Goal: Task Accomplishment & Management: Manage account settings

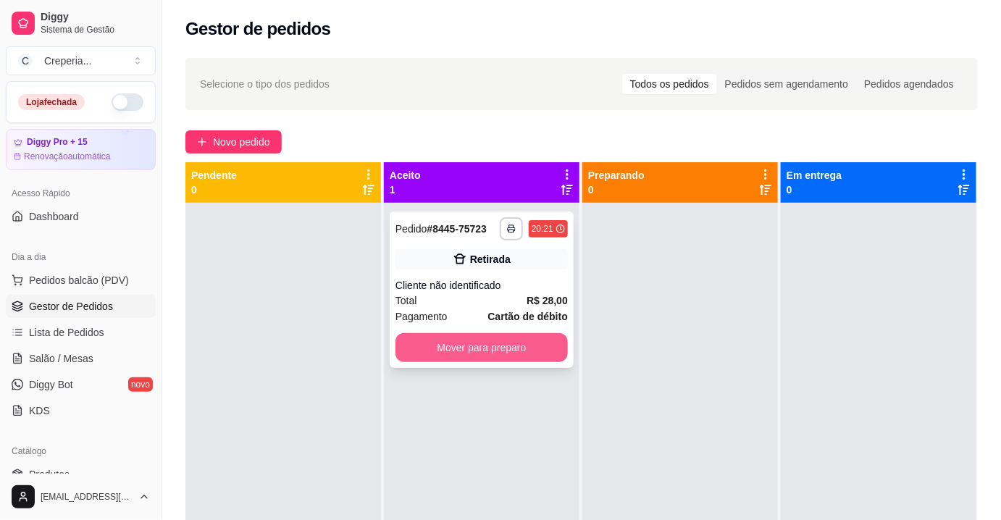
click at [434, 349] on button "Mover para preparo" at bounding box center [481, 347] width 172 height 29
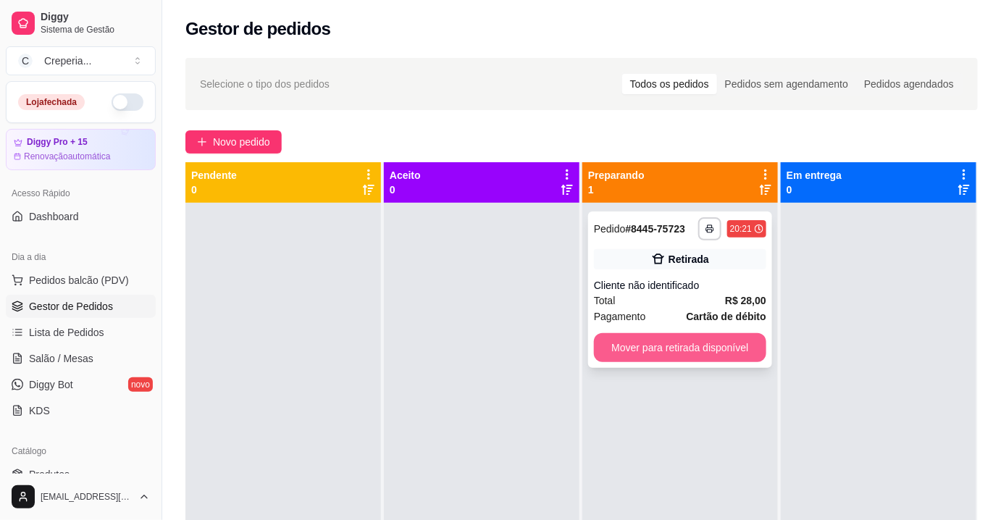
click at [625, 345] on button "Mover para retirada disponível" at bounding box center [680, 347] width 172 height 29
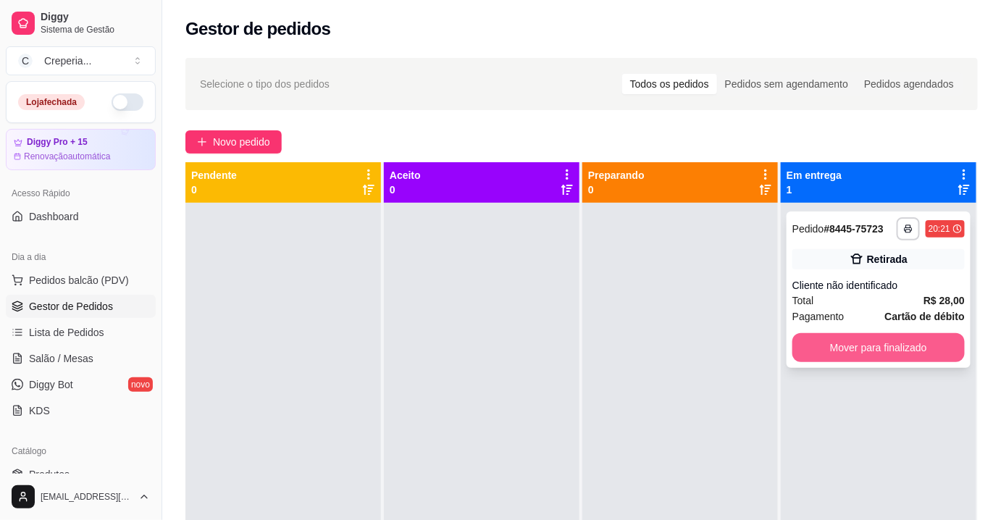
click at [822, 345] on button "Mover para finalizado" at bounding box center [878, 347] width 172 height 29
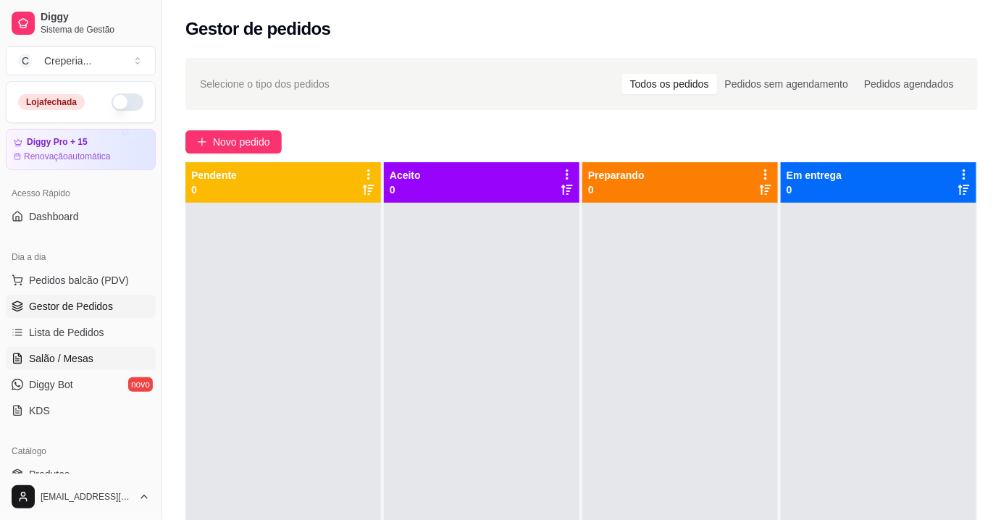
click at [91, 354] on link "Salão / Mesas" at bounding box center [81, 358] width 150 height 23
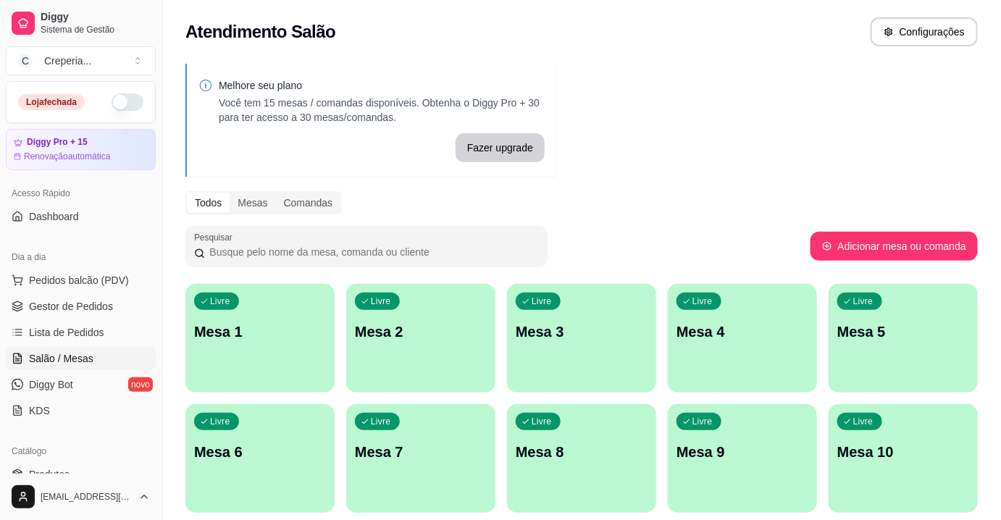
click at [256, 330] on p "Mesa 1" at bounding box center [260, 331] width 132 height 20
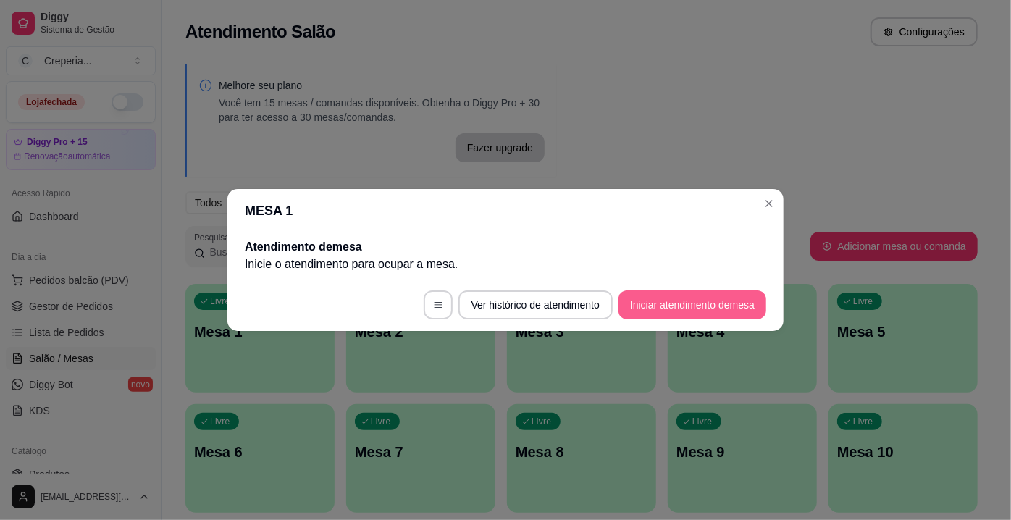
click at [662, 314] on button "Iniciar atendimento de mesa" at bounding box center [692, 304] width 148 height 29
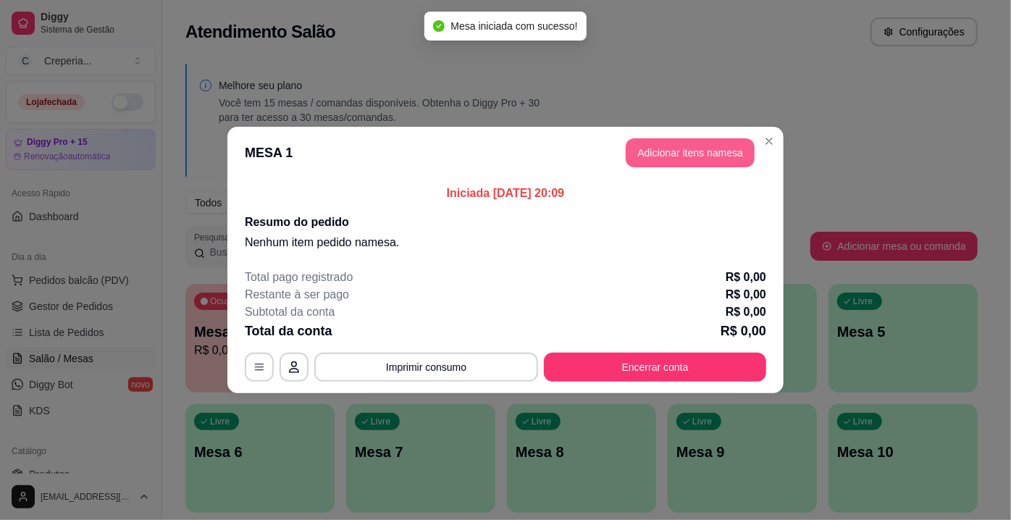
click at [676, 159] on button "Adicionar itens na mesa" at bounding box center [690, 152] width 129 height 29
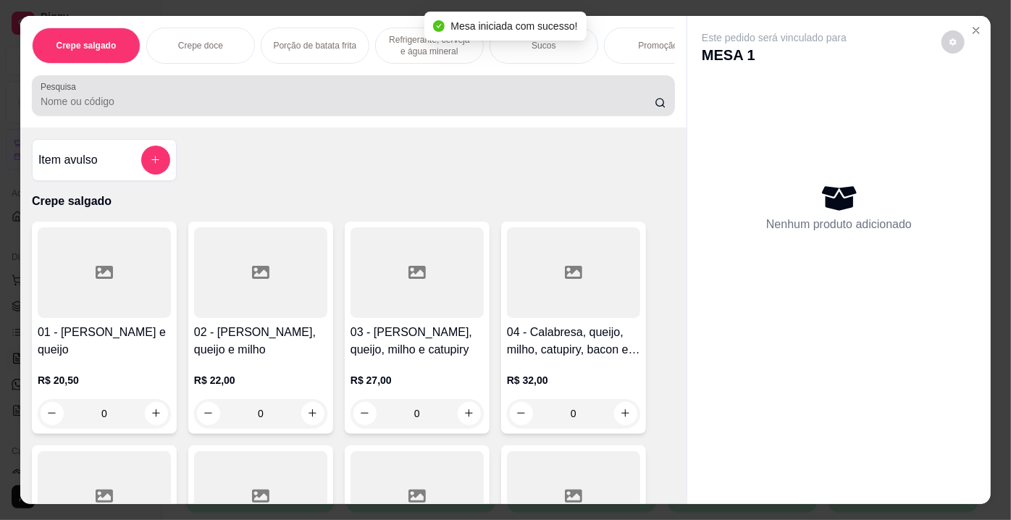
click at [470, 114] on div "Pesquisa" at bounding box center [353, 95] width 643 height 41
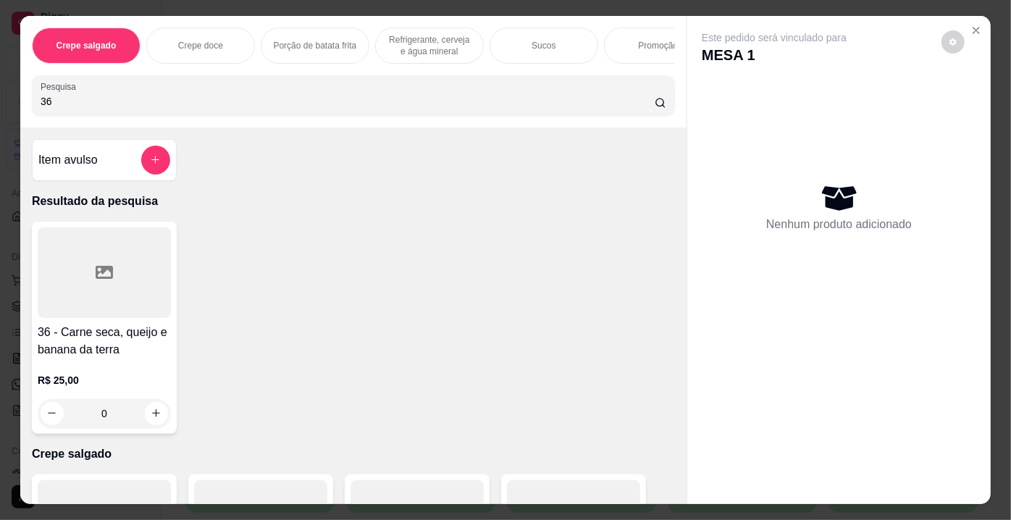
type input "36"
click at [127, 275] on div at bounding box center [104, 272] width 133 height 91
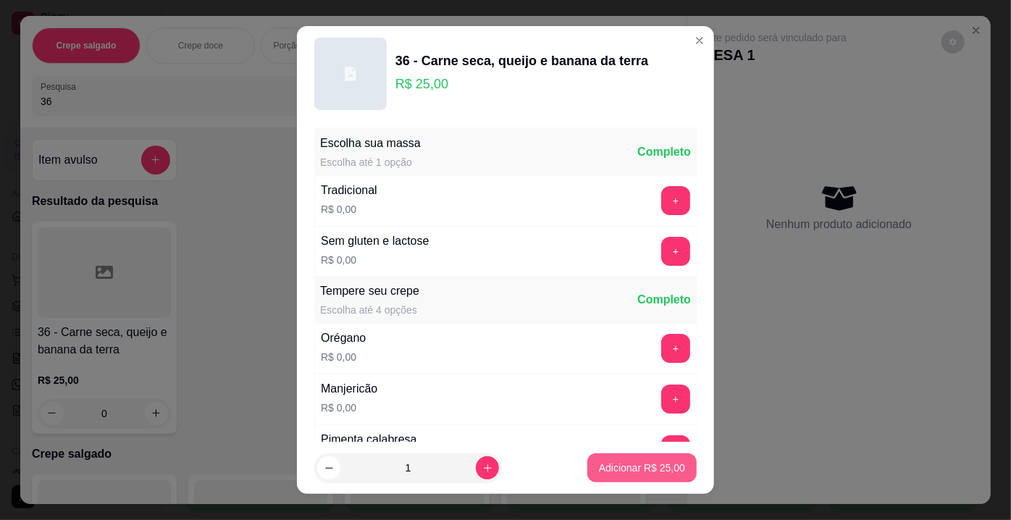
click at [637, 471] on p "Adicionar R$ 25,00" at bounding box center [642, 468] width 86 height 14
type input "1"
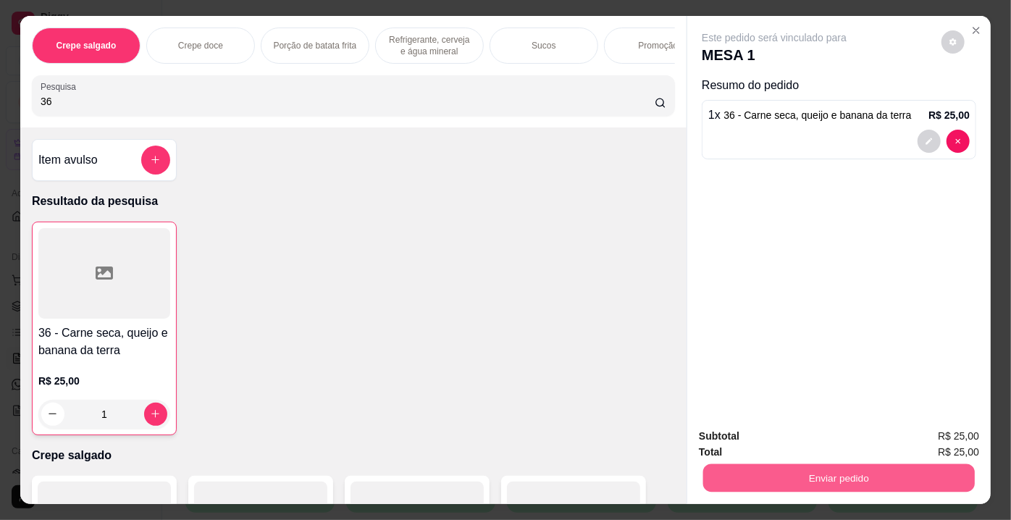
click at [760, 471] on button "Enviar pedido" at bounding box center [839, 478] width 272 height 28
click at [774, 445] on button "Não registrar e enviar pedido" at bounding box center [791, 438] width 151 height 28
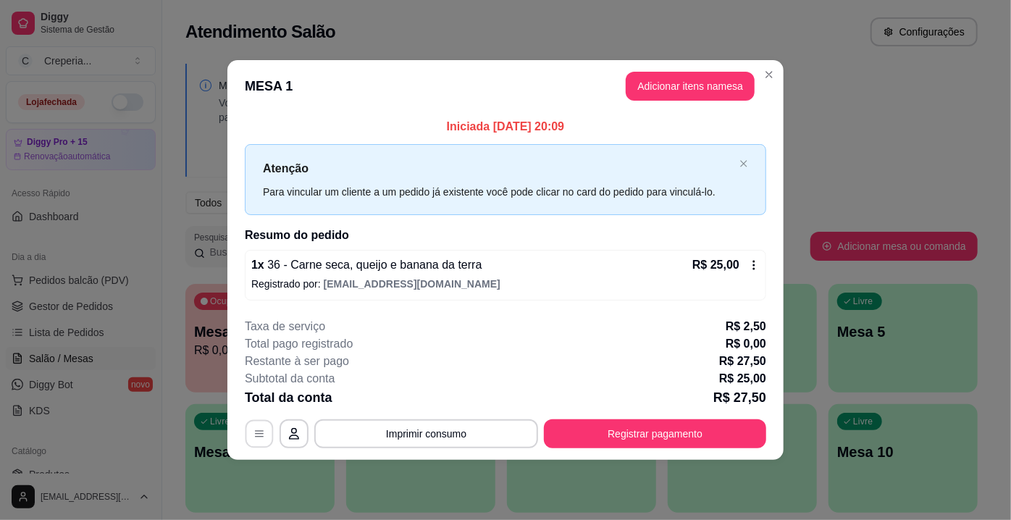
click at [264, 436] on icon "button" at bounding box center [259, 434] width 12 height 12
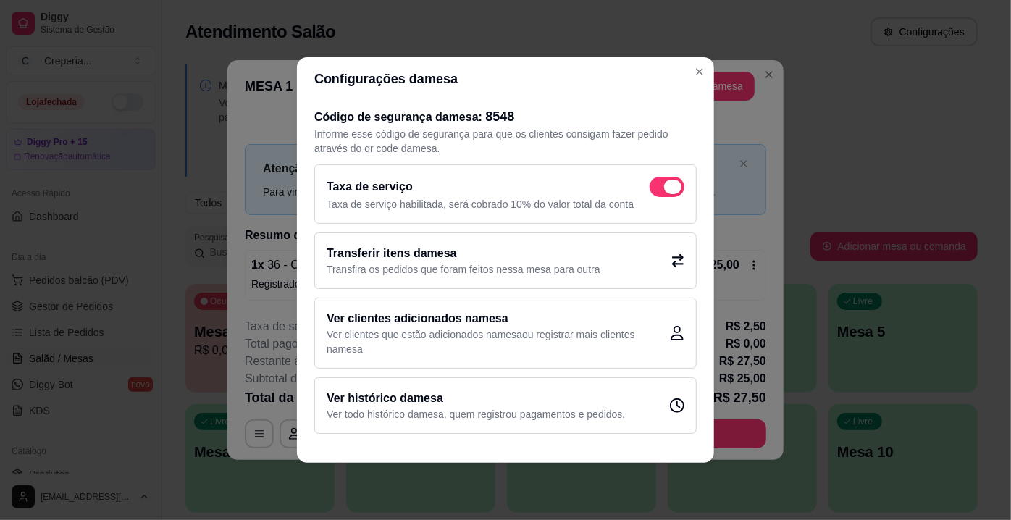
click at [662, 188] on span at bounding box center [666, 187] width 35 height 20
click at [658, 190] on input "checkbox" at bounding box center [653, 194] width 9 height 9
checkbox input "false"
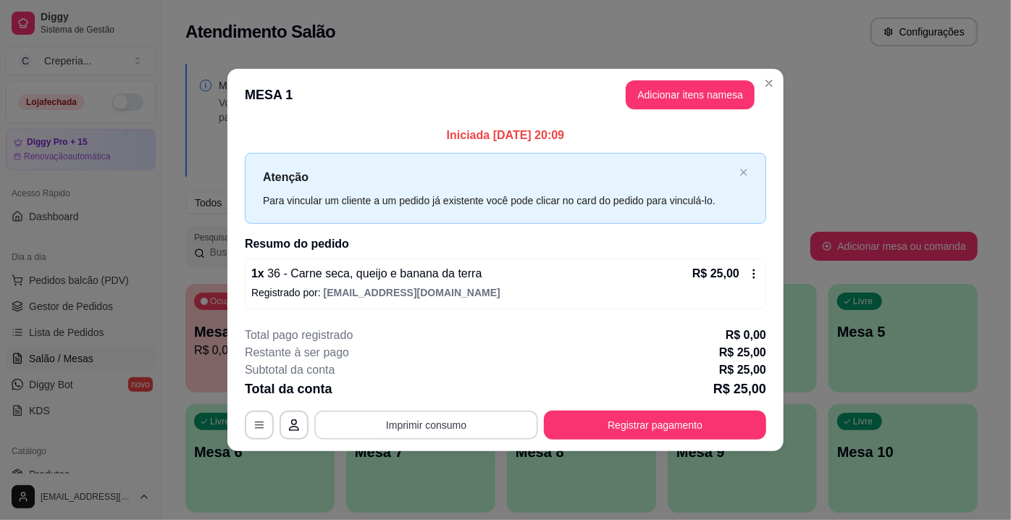
click at [452, 426] on button "Imprimir consumo" at bounding box center [426, 425] width 224 height 29
click at [437, 392] on button "IMPRESSORA" at bounding box center [430, 390] width 105 height 23
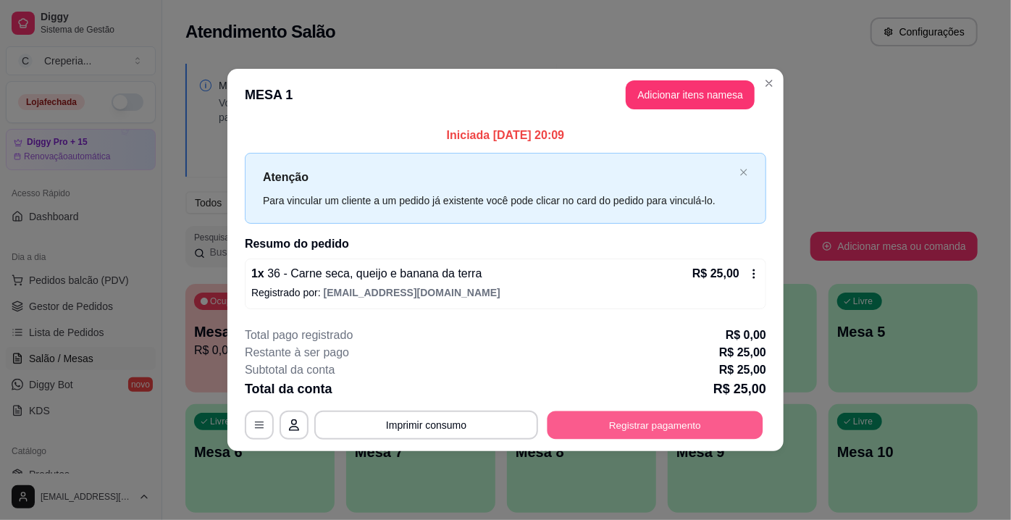
click at [588, 425] on button "Registrar pagamento" at bounding box center [655, 425] width 216 height 28
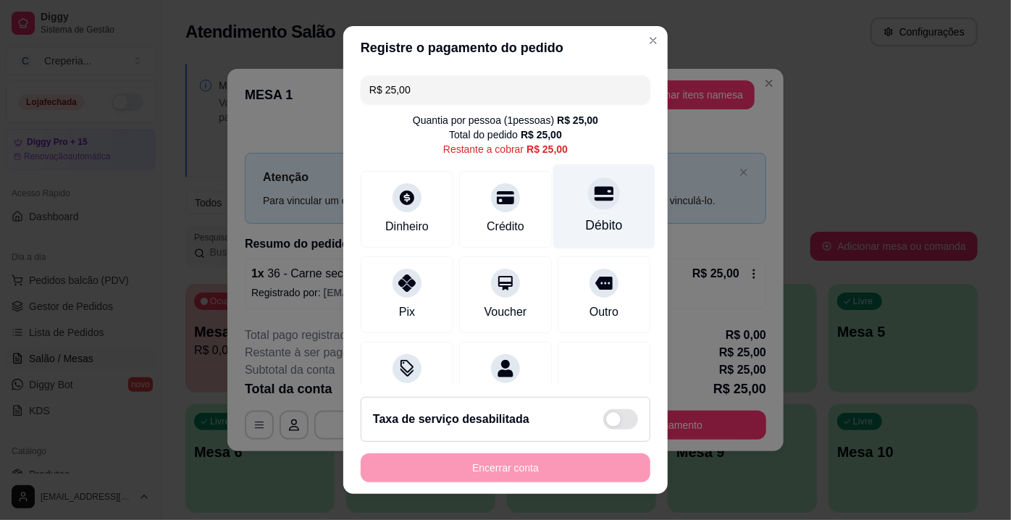
click at [594, 188] on icon at bounding box center [603, 193] width 19 height 14
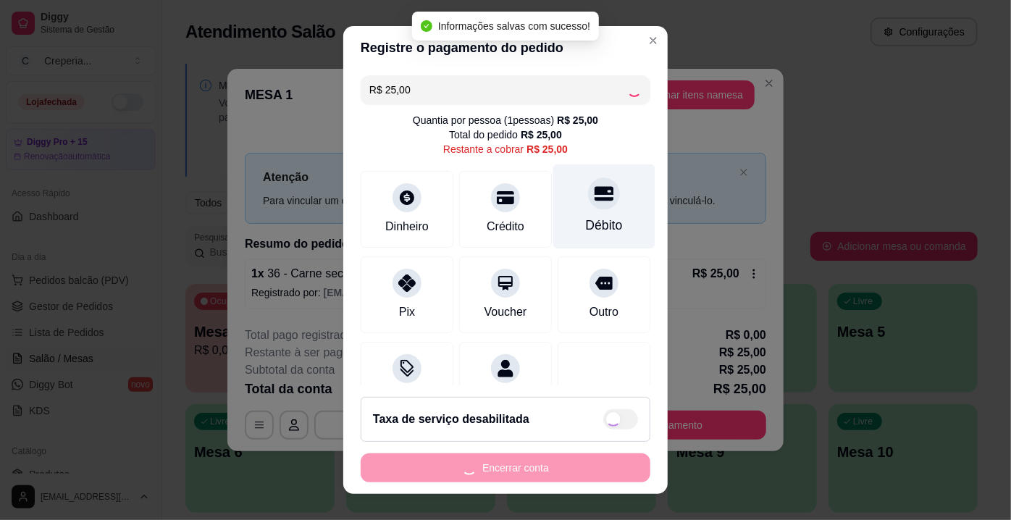
type input "R$ 0,00"
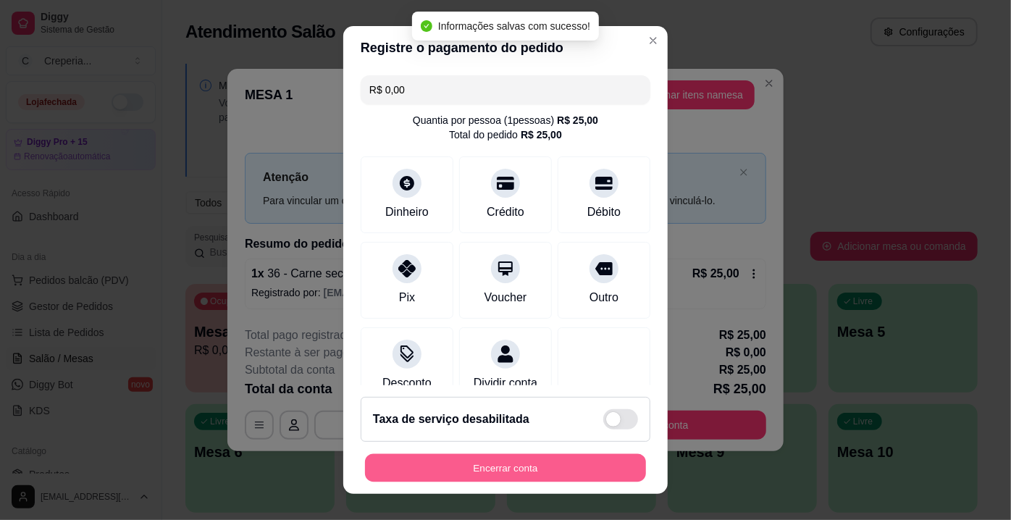
click at [523, 462] on button "Encerrar conta" at bounding box center [505, 468] width 281 height 28
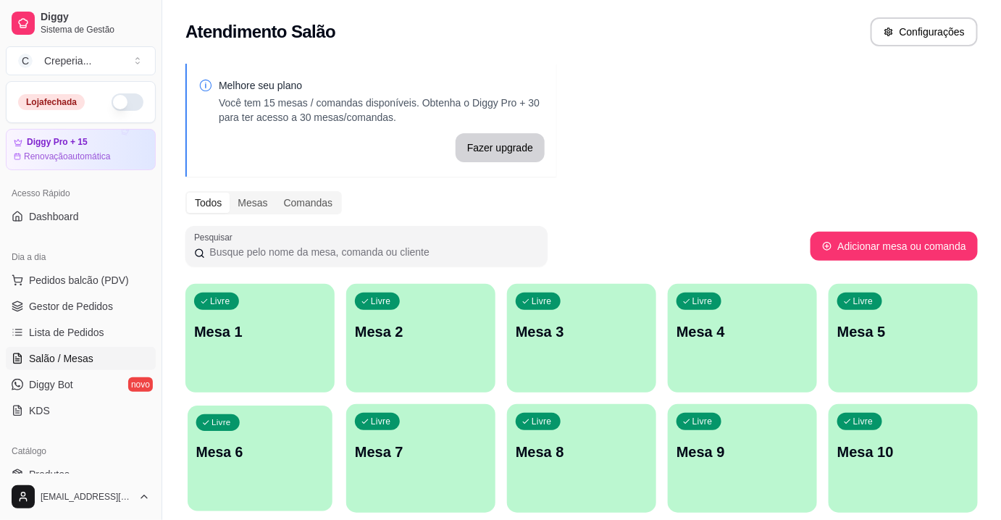
click at [260, 437] on div "Livre Mesa 6" at bounding box center [260, 449] width 145 height 88
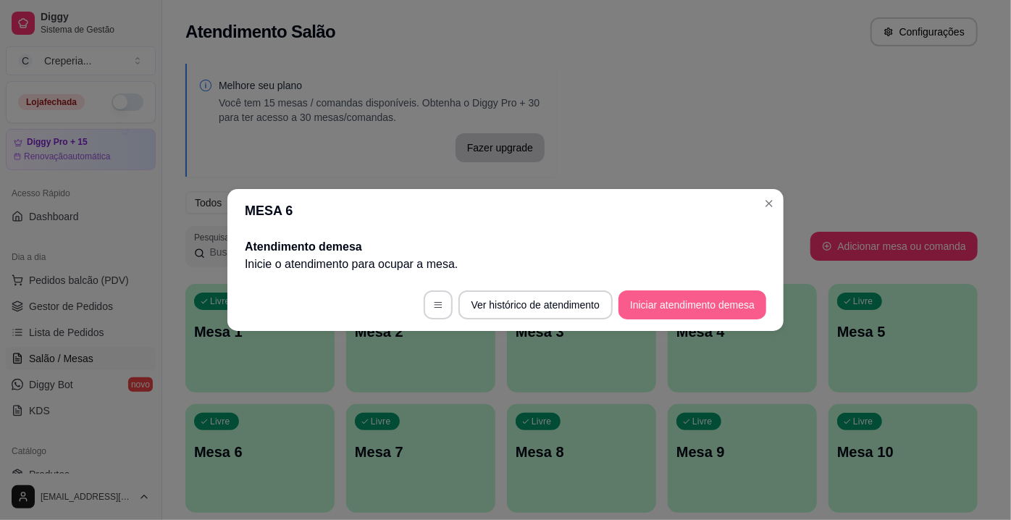
click at [671, 300] on button "Iniciar atendimento de mesa" at bounding box center [692, 304] width 148 height 29
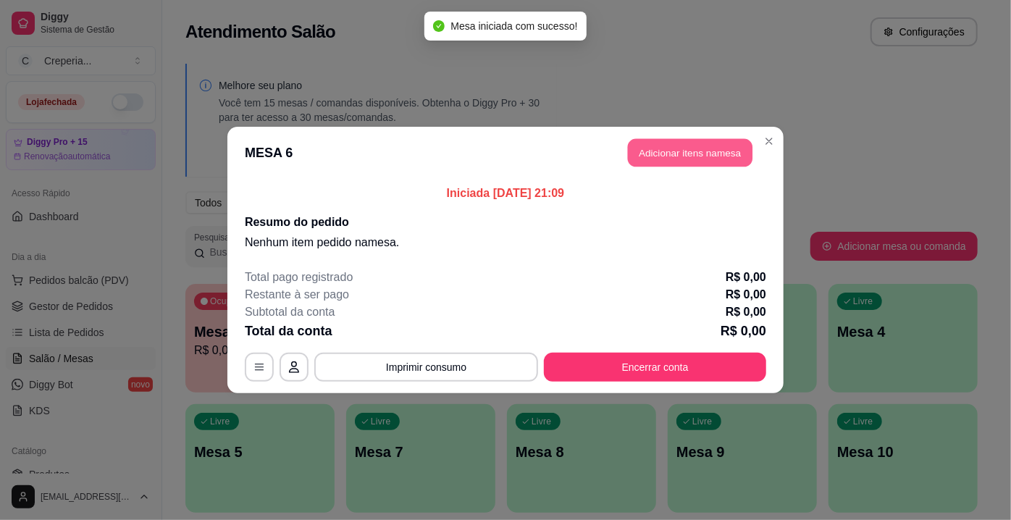
click at [643, 154] on button "Adicionar itens na mesa" at bounding box center [690, 153] width 125 height 28
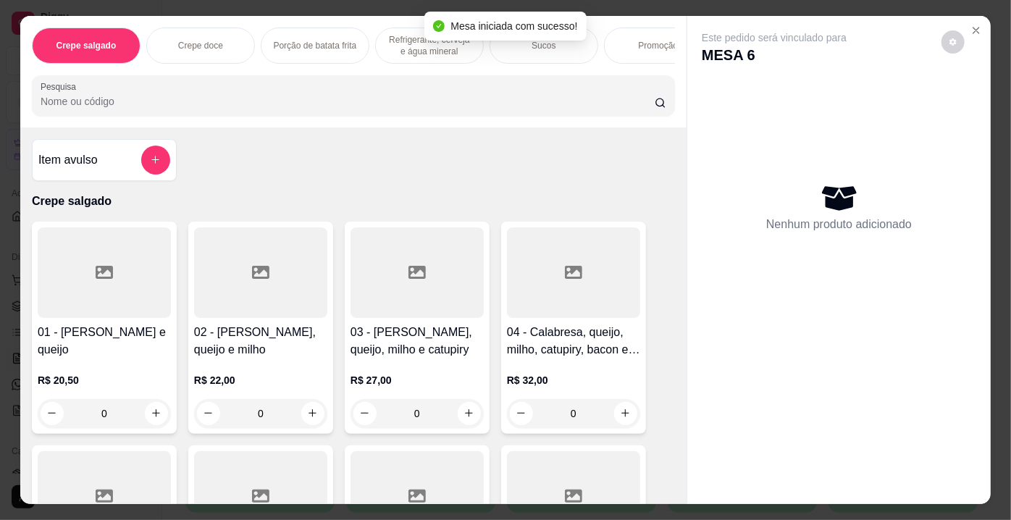
click at [260, 103] on input "Pesquisa" at bounding box center [348, 101] width 614 height 14
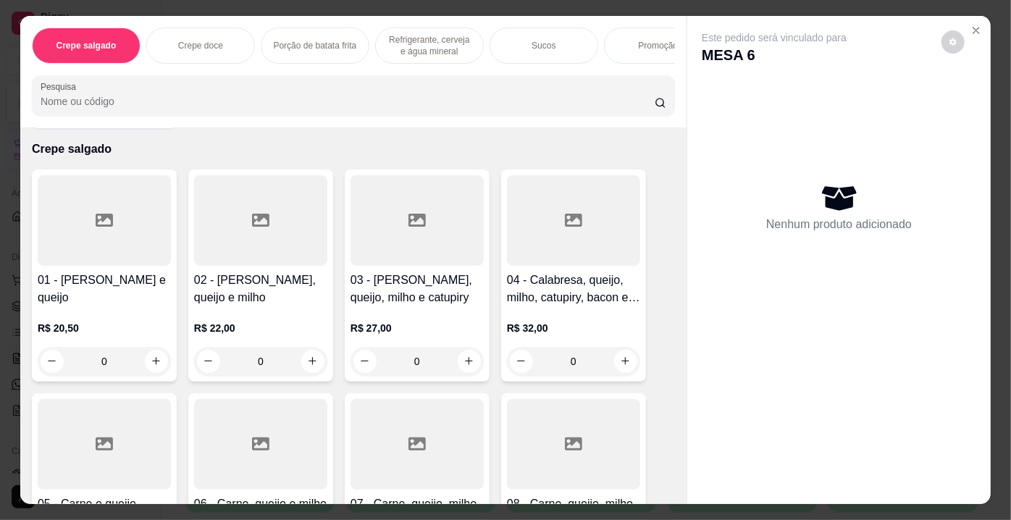
scroll to position [131, 0]
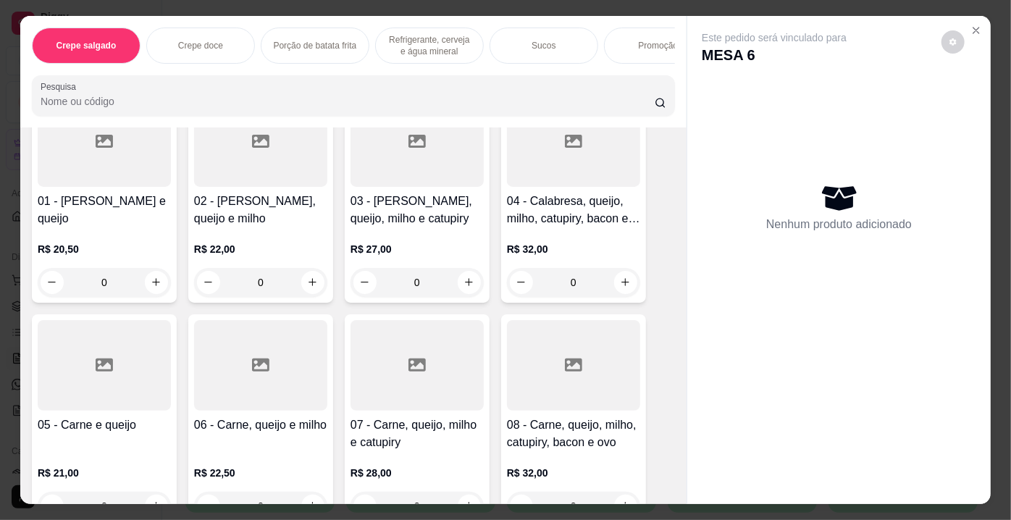
click at [270, 358] on div at bounding box center [260, 365] width 133 height 91
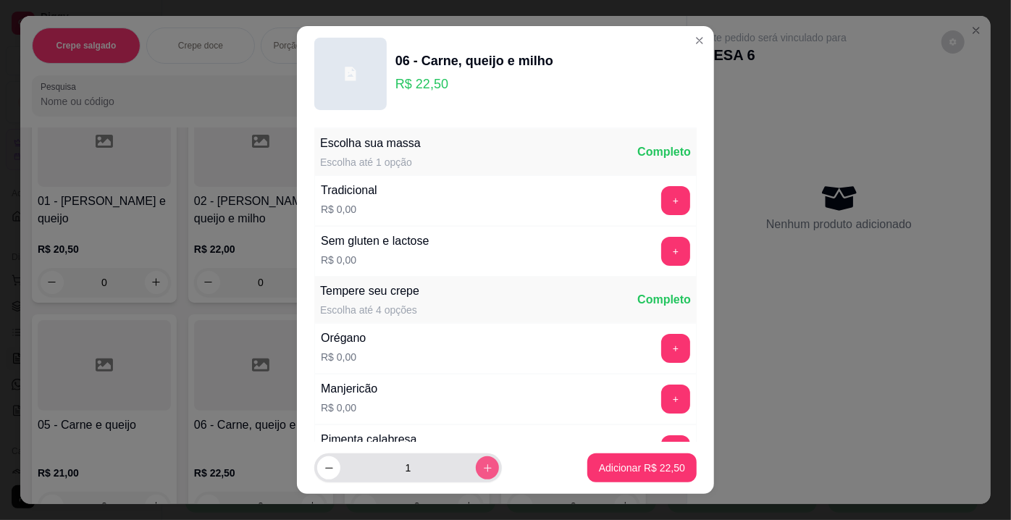
click at [482, 470] on icon "increase-product-quantity" at bounding box center [487, 468] width 11 height 11
type input "2"
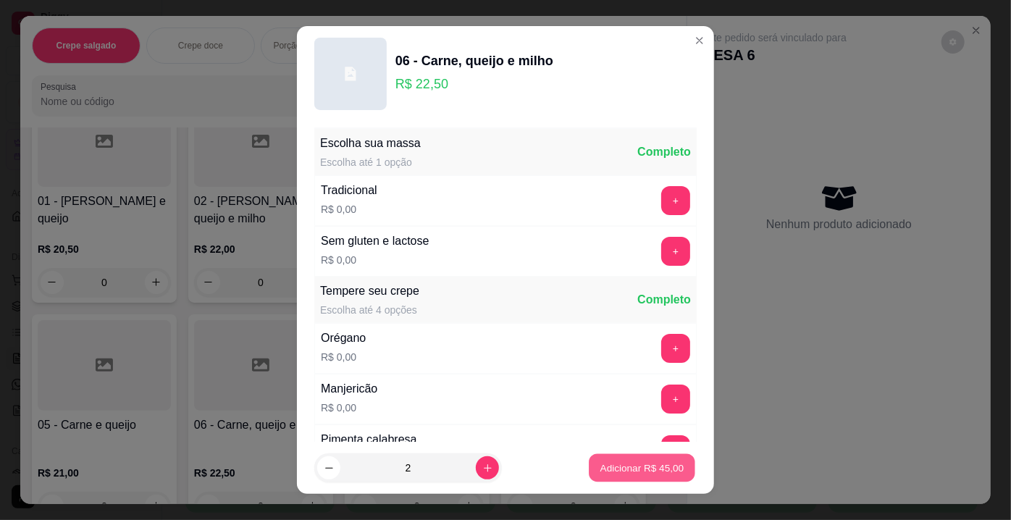
click at [600, 462] on p "Adicionar R$ 45,00" at bounding box center [642, 468] width 84 height 14
type input "2"
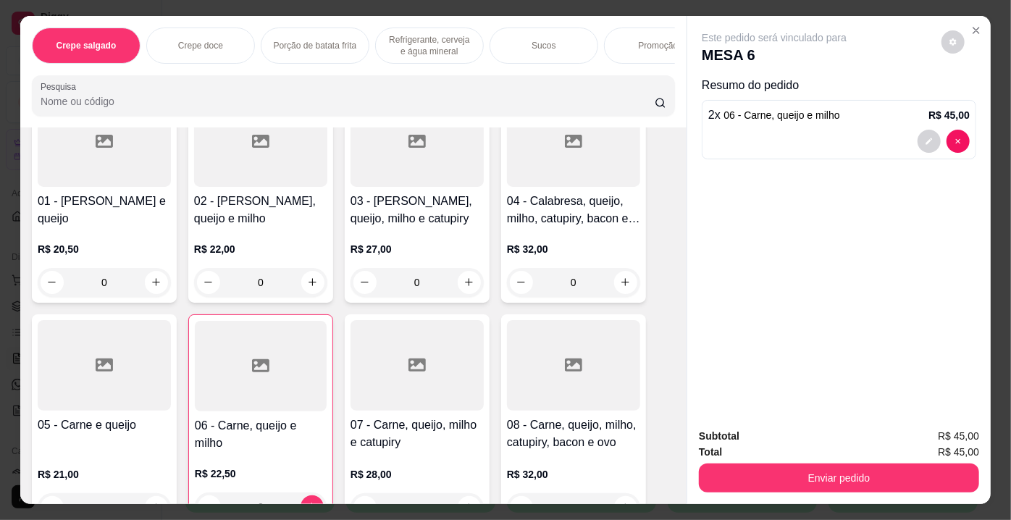
scroll to position [0, 0]
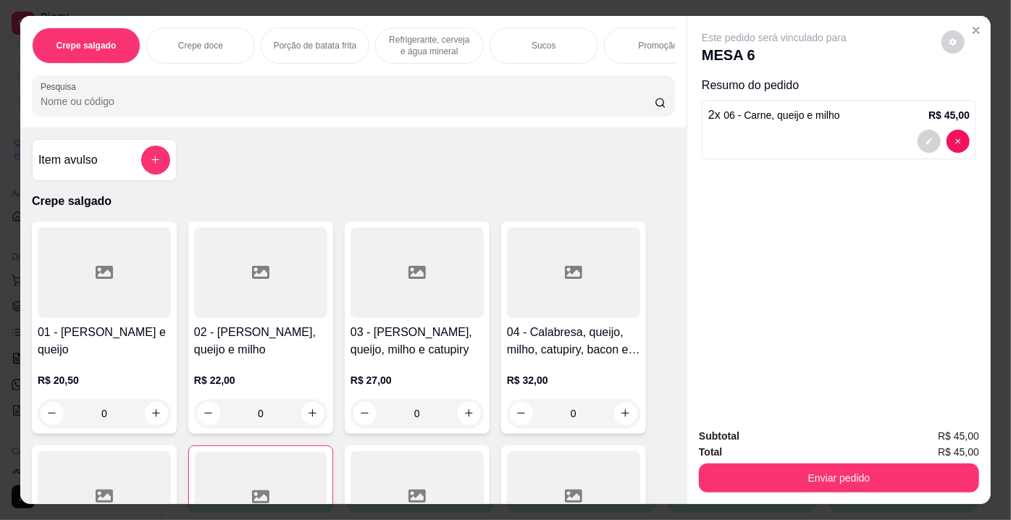
click at [112, 107] on input "Pesquisa" at bounding box center [348, 101] width 614 height 14
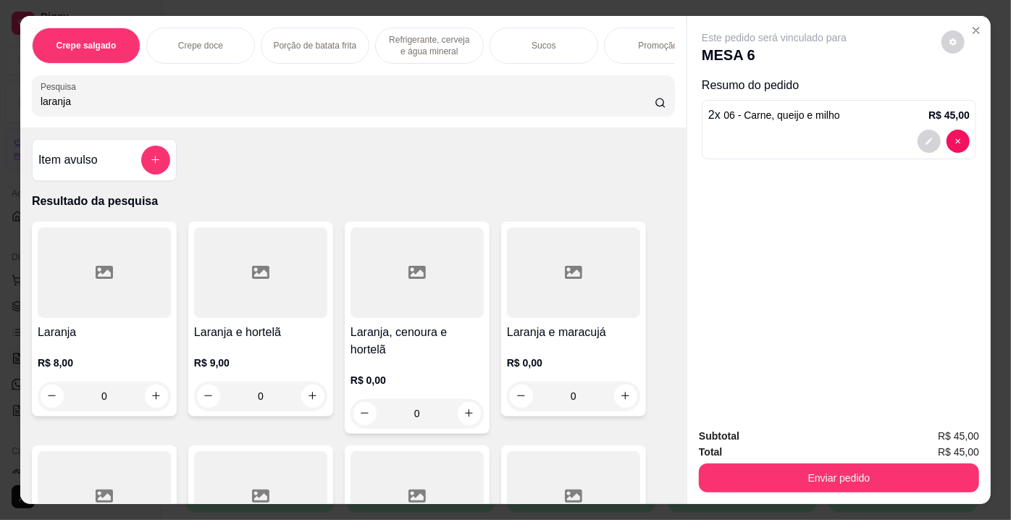
type input "laranja"
click at [88, 268] on div at bounding box center [104, 272] width 133 height 91
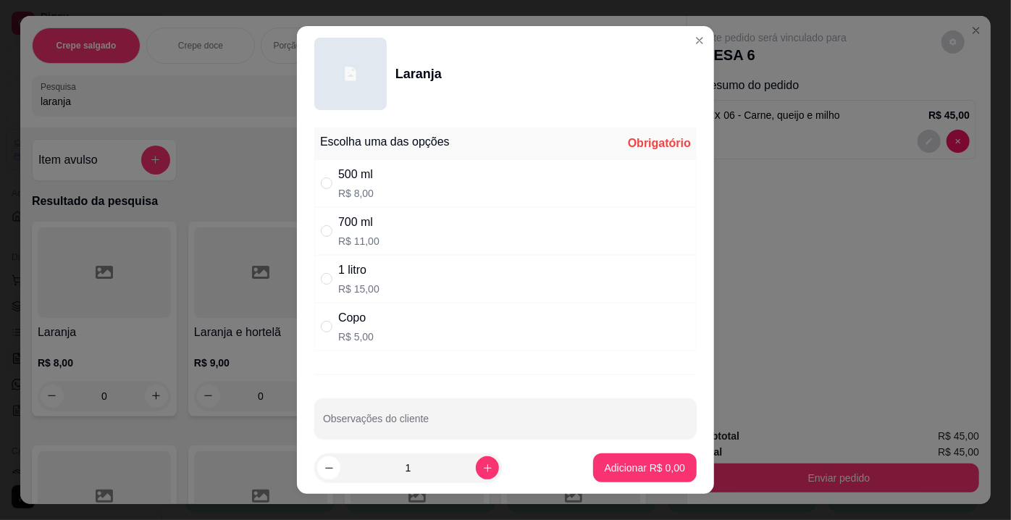
drag, startPoint x: 363, startPoint y: 232, endPoint x: 366, endPoint y: 244, distance: 11.9
click at [363, 235] on div "700 ml R$ 11,00" at bounding box center [358, 231] width 41 height 35
radio input "true"
click at [630, 462] on p "Adicionar R$ 11,00" at bounding box center [642, 468] width 86 height 14
type input "1"
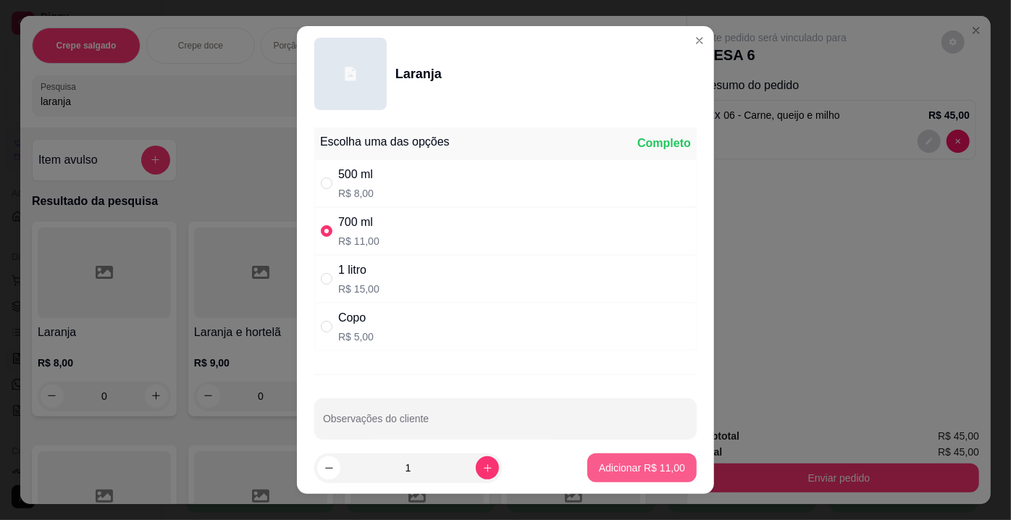
type input "1"
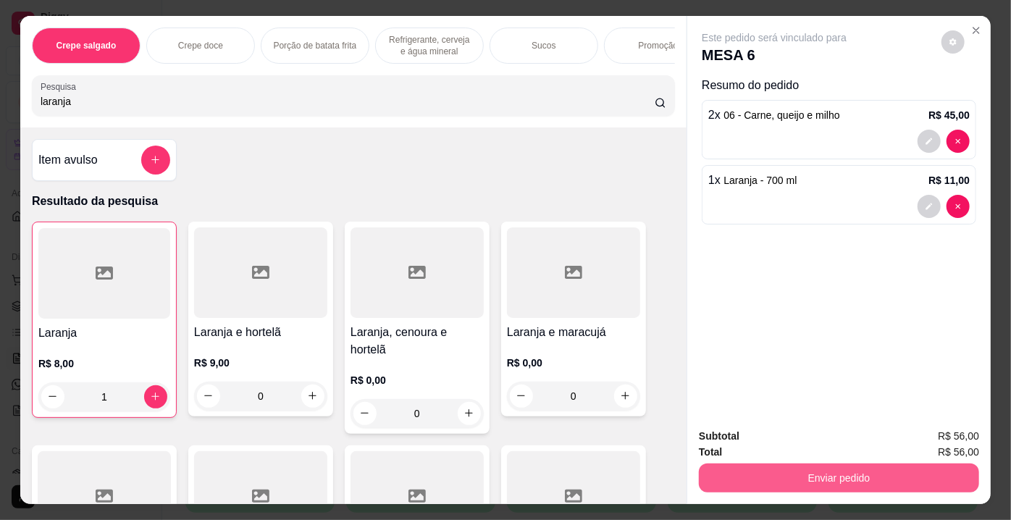
click at [751, 469] on button "Enviar pedido" at bounding box center [839, 477] width 280 height 29
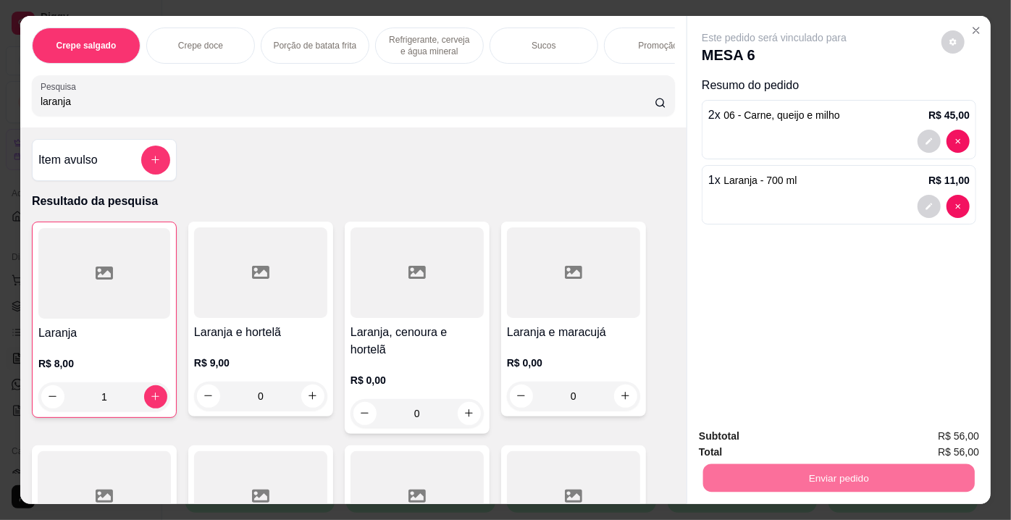
click at [740, 434] on button "Não registrar e enviar pedido" at bounding box center [791, 437] width 146 height 27
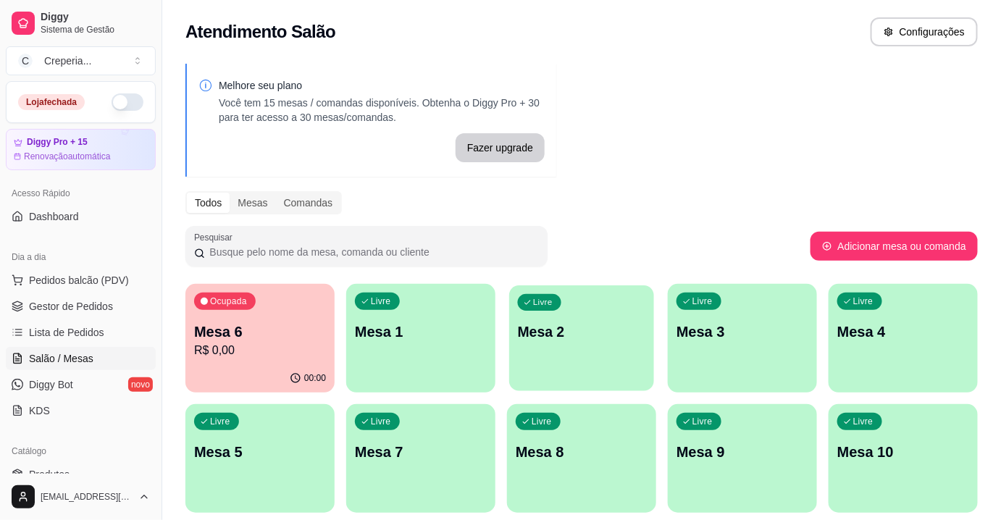
click at [594, 318] on div "Livre Mesa 2" at bounding box center [581, 329] width 145 height 88
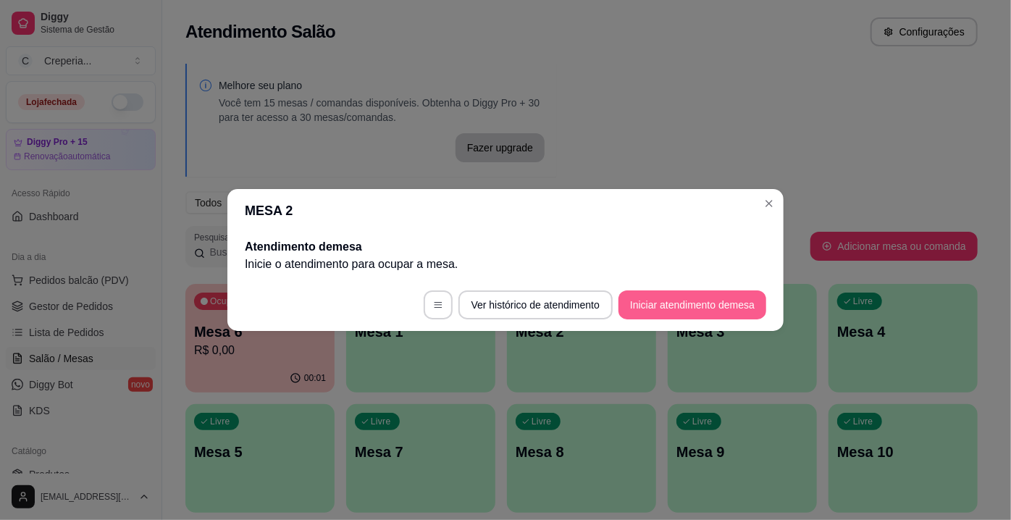
click at [672, 306] on button "Iniciar atendimento de mesa" at bounding box center [692, 304] width 148 height 29
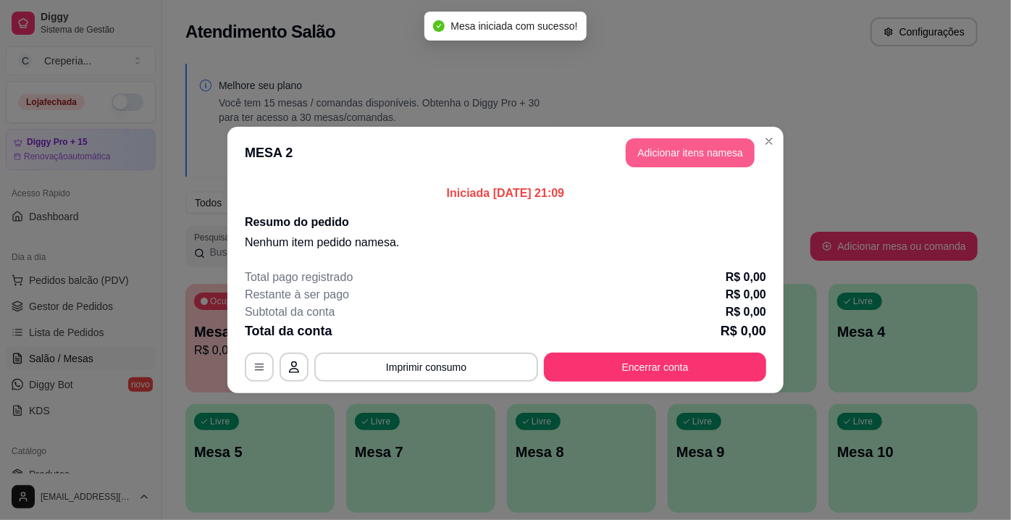
click at [660, 151] on button "Adicionar itens na mesa" at bounding box center [690, 152] width 129 height 29
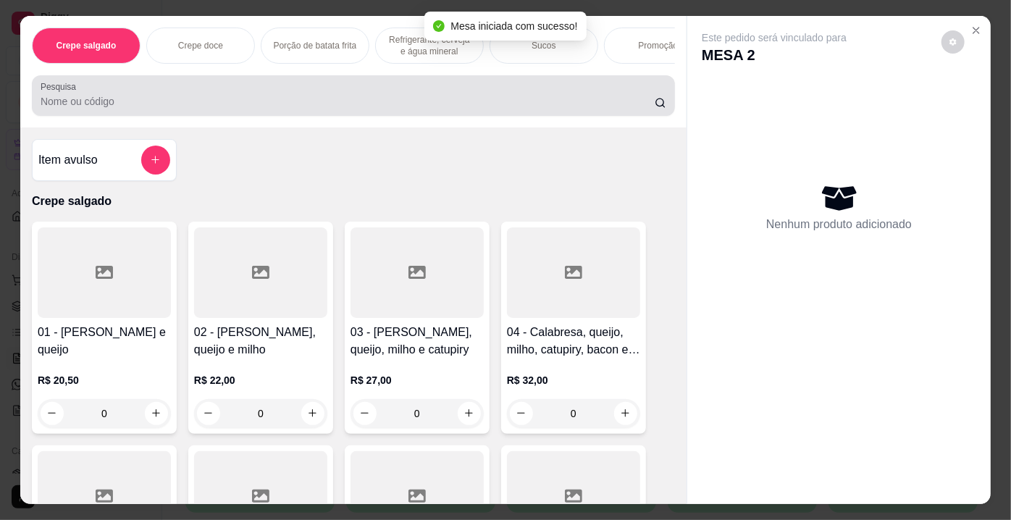
click at [351, 110] on div at bounding box center [354, 95] width 626 height 29
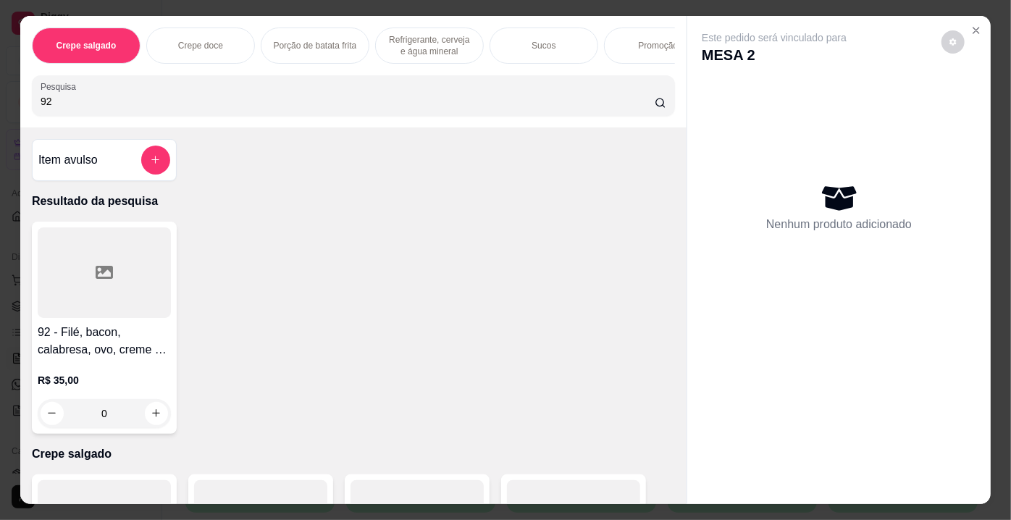
type input "92"
click at [120, 282] on div at bounding box center [104, 272] width 133 height 91
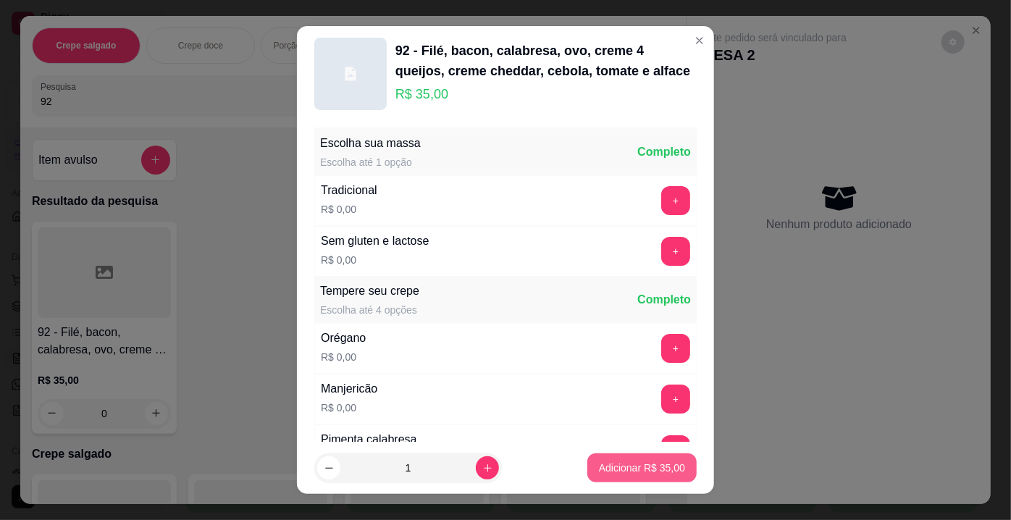
click at [599, 461] on p "Adicionar R$ 35,00" at bounding box center [642, 468] width 86 height 14
type input "1"
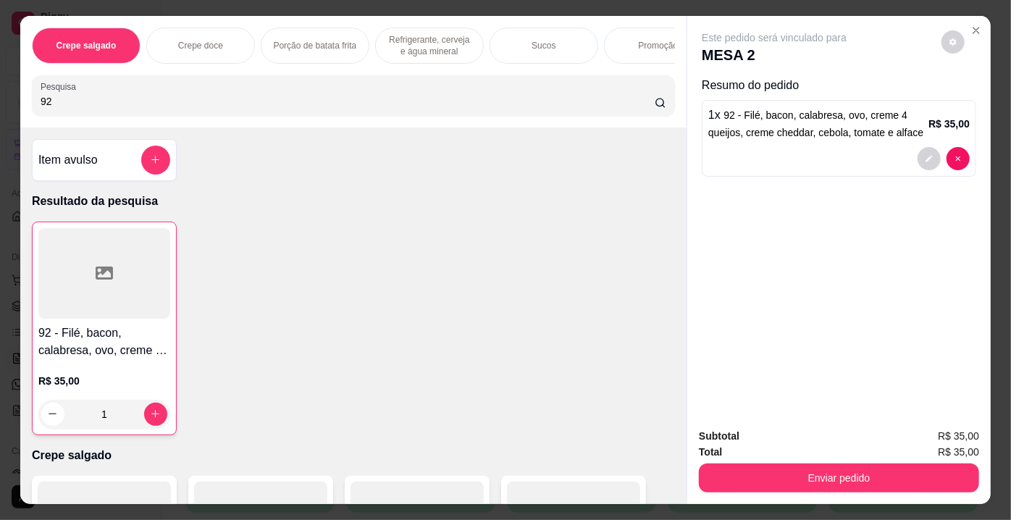
drag, startPoint x: 129, startPoint y: 109, endPoint x: 0, endPoint y: 107, distance: 128.9
click at [0, 107] on div "Crepe salgado Crepe doce Porção de batata frita Refrigerante, cerveja e água mi…" at bounding box center [505, 260] width 1011 height 520
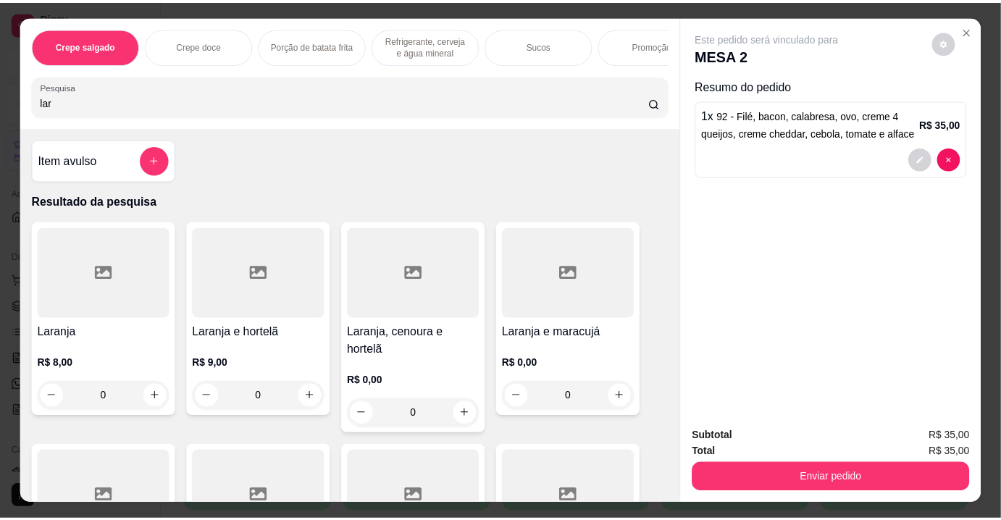
scroll to position [131, 0]
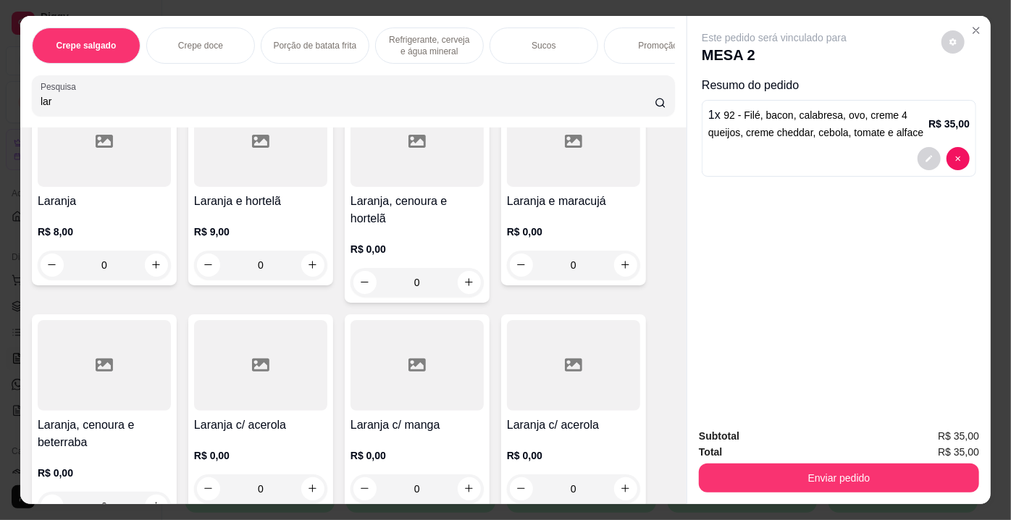
type input "lar"
click at [133, 359] on div at bounding box center [104, 365] width 133 height 91
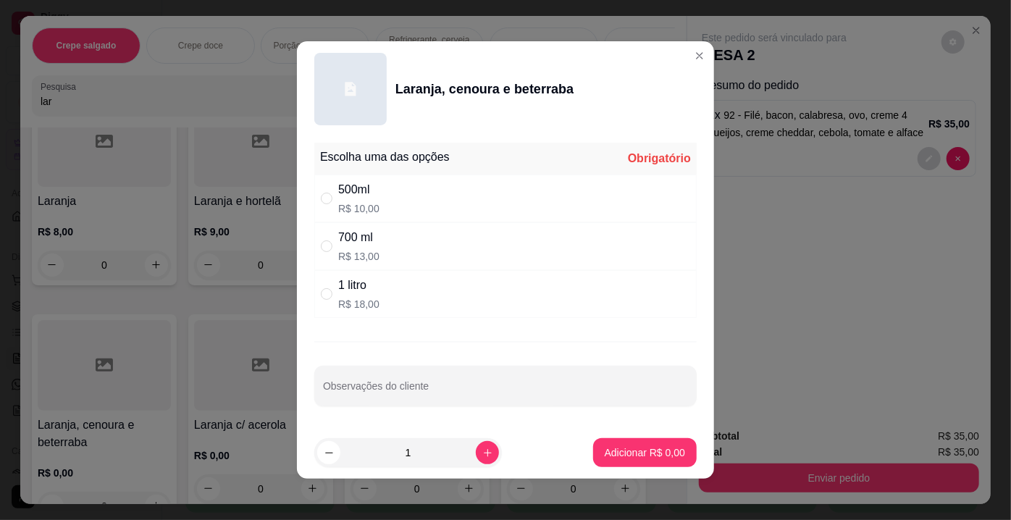
click at [361, 199] on div "500ml R$ 10,00" at bounding box center [358, 198] width 41 height 35
radio input "true"
click at [600, 448] on p "Adicionar R$ 10,00" at bounding box center [642, 452] width 84 height 14
type input "1"
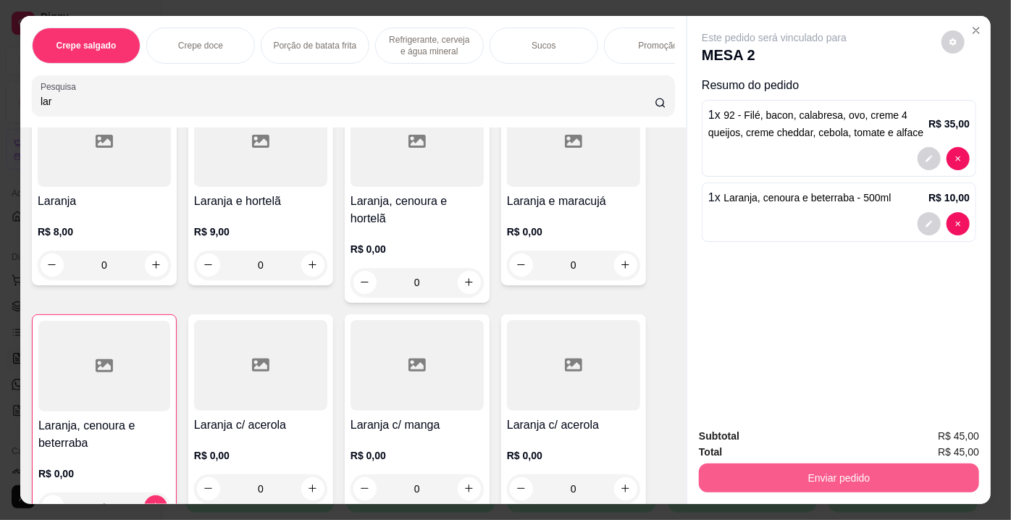
click at [751, 474] on button "Enviar pedido" at bounding box center [839, 477] width 280 height 29
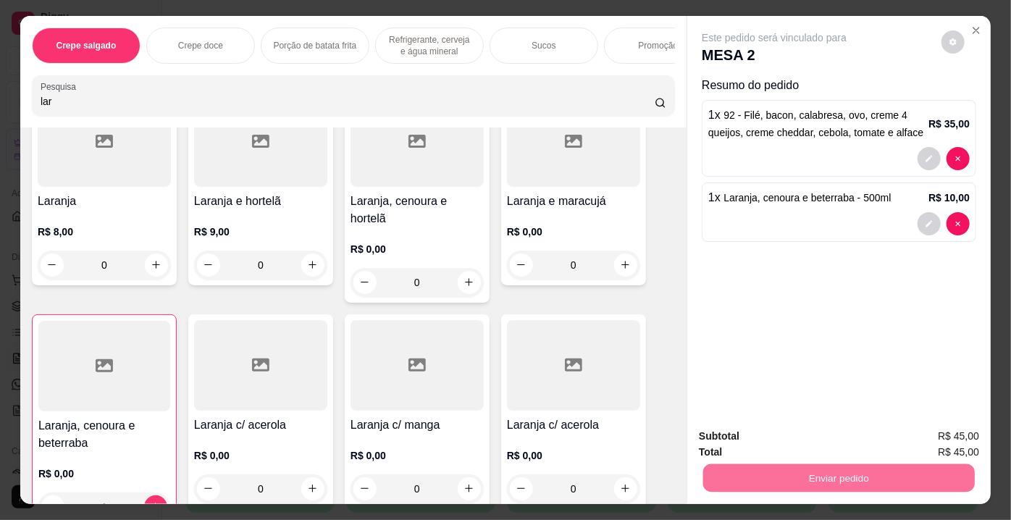
click at [754, 439] on button "Não registrar e enviar pedido" at bounding box center [791, 438] width 151 height 28
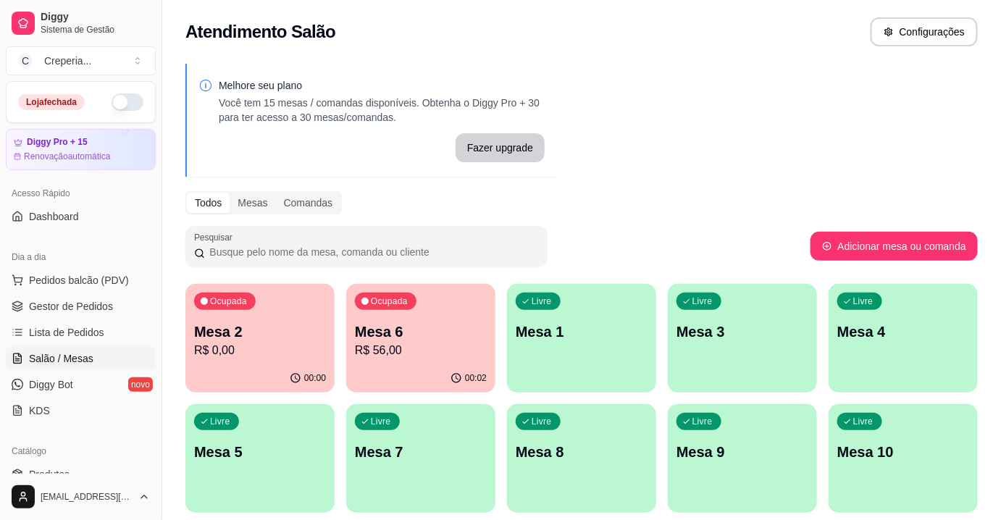
click at [395, 389] on div "00:02" at bounding box center [420, 378] width 149 height 28
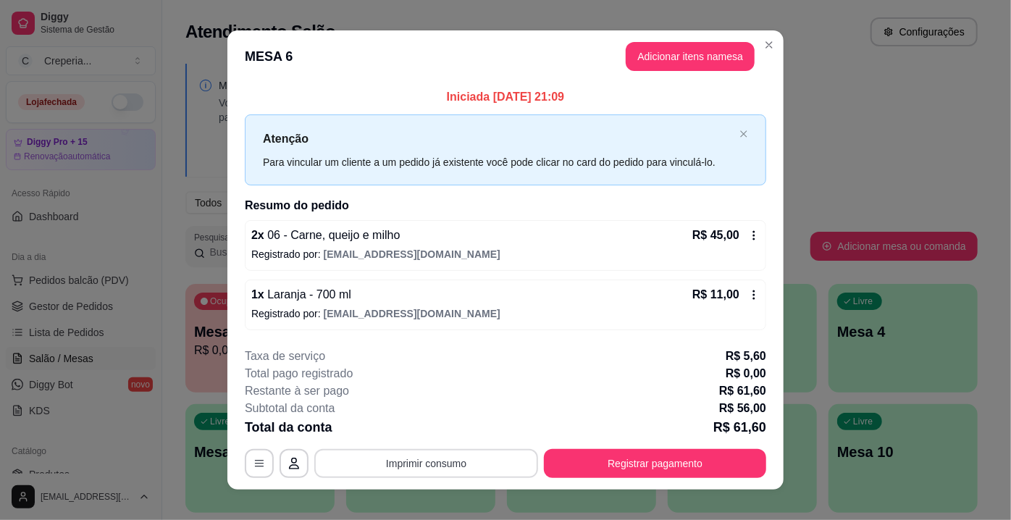
click at [449, 468] on button "Imprimir consumo" at bounding box center [426, 463] width 224 height 29
click at [432, 426] on button "IMPRESSORA" at bounding box center [426, 429] width 105 height 23
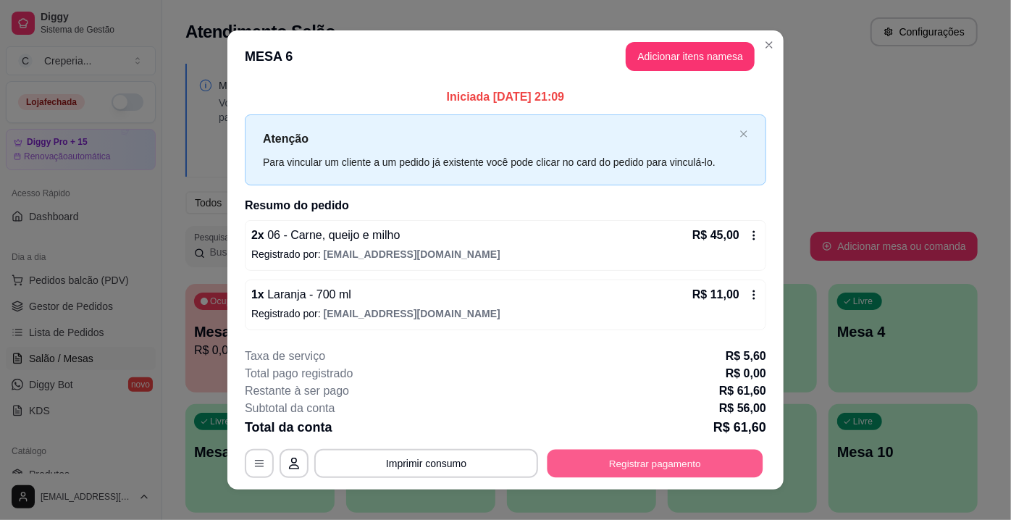
click at [663, 453] on button "Registrar pagamento" at bounding box center [655, 463] width 216 height 28
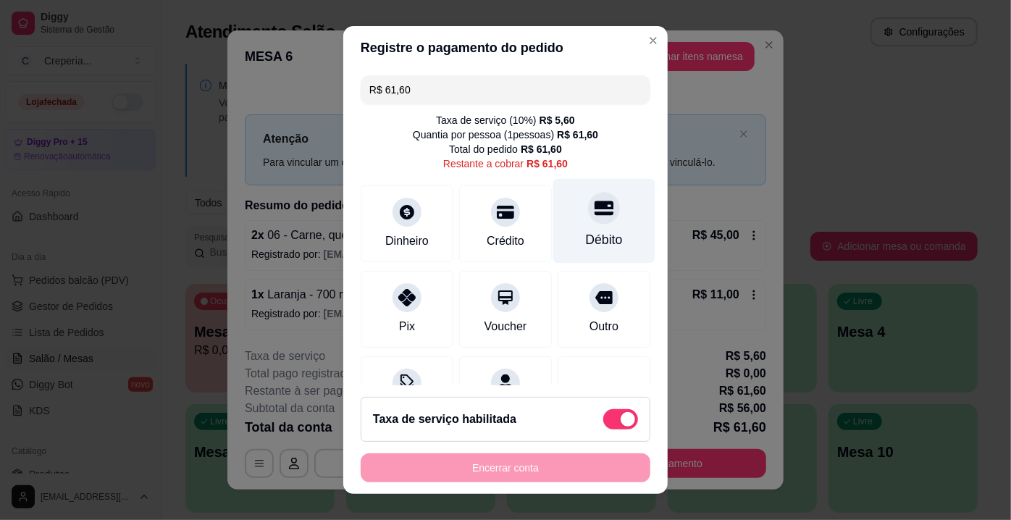
click at [589, 229] on div "Débito" at bounding box center [604, 221] width 102 height 85
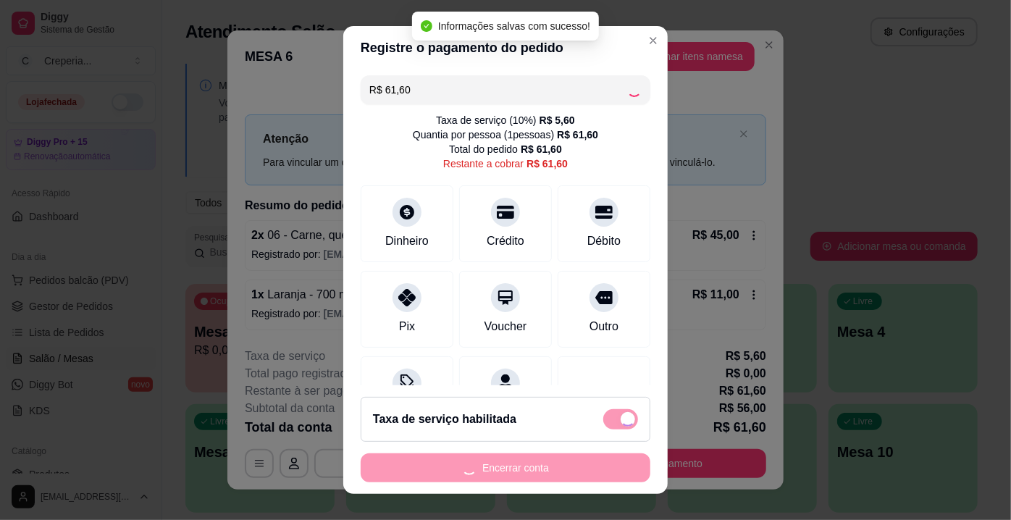
type input "R$ 0,00"
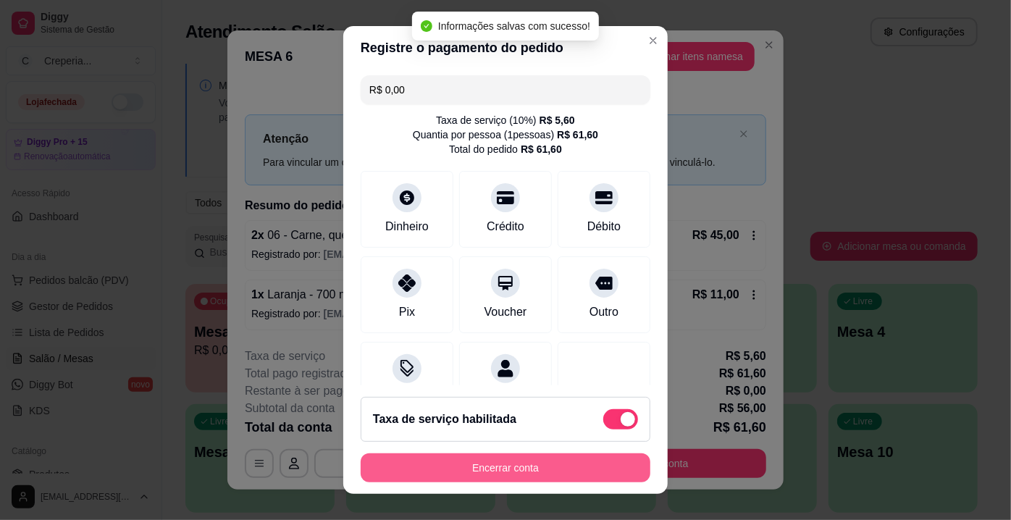
click at [560, 466] on button "Encerrar conta" at bounding box center [506, 467] width 290 height 29
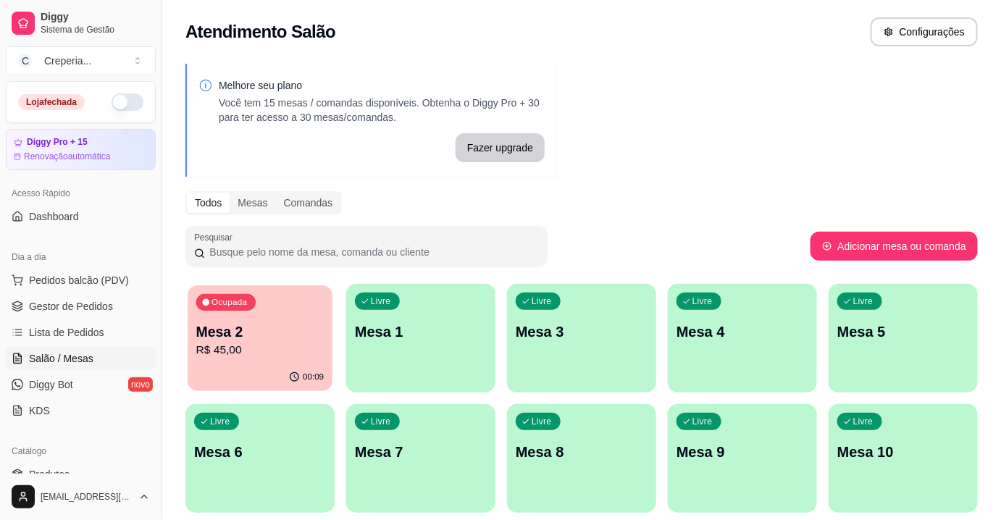
click at [277, 348] on p "R$ 45,00" at bounding box center [260, 350] width 128 height 17
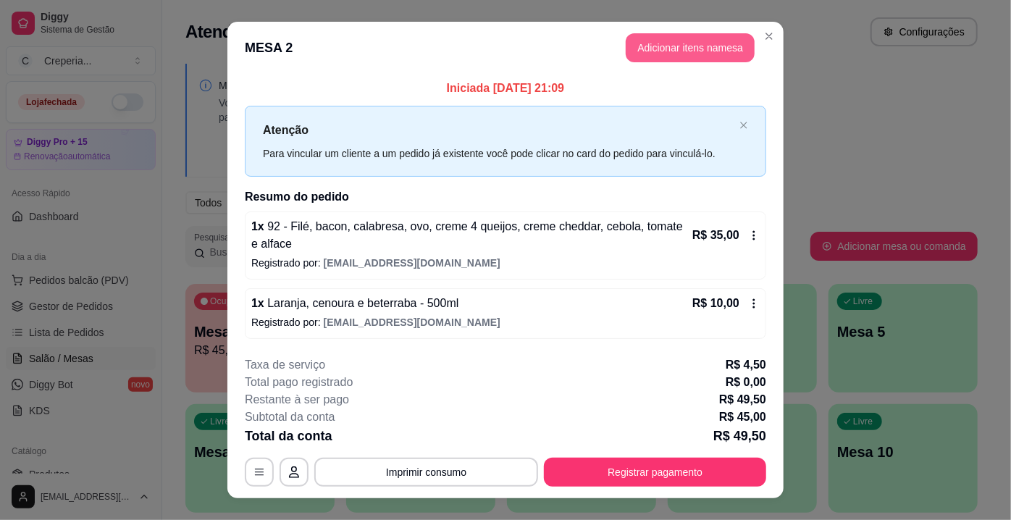
click at [684, 54] on button "Adicionar itens na mesa" at bounding box center [690, 47] width 129 height 29
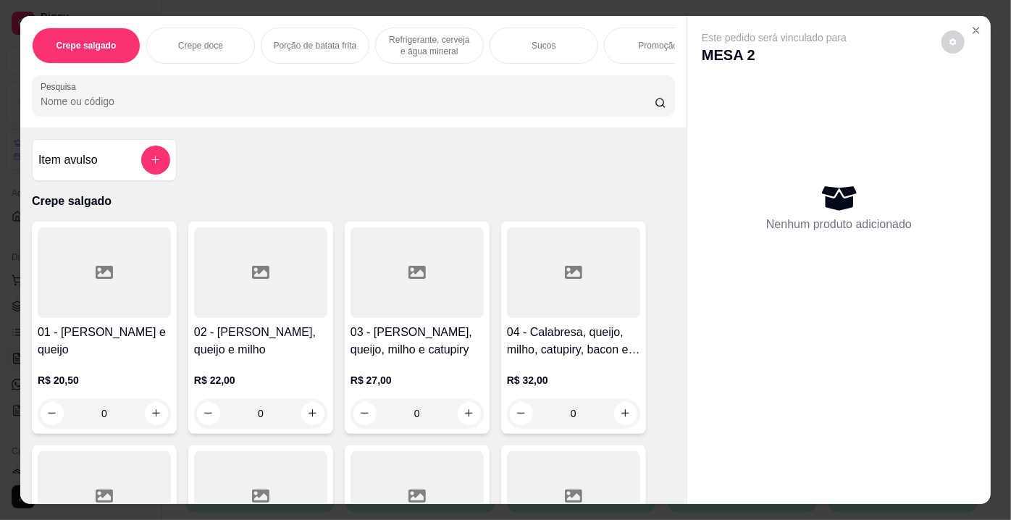
click at [362, 103] on input "Pesquisa" at bounding box center [348, 101] width 614 height 14
type input "9"
click at [67, 298] on div at bounding box center [104, 272] width 133 height 91
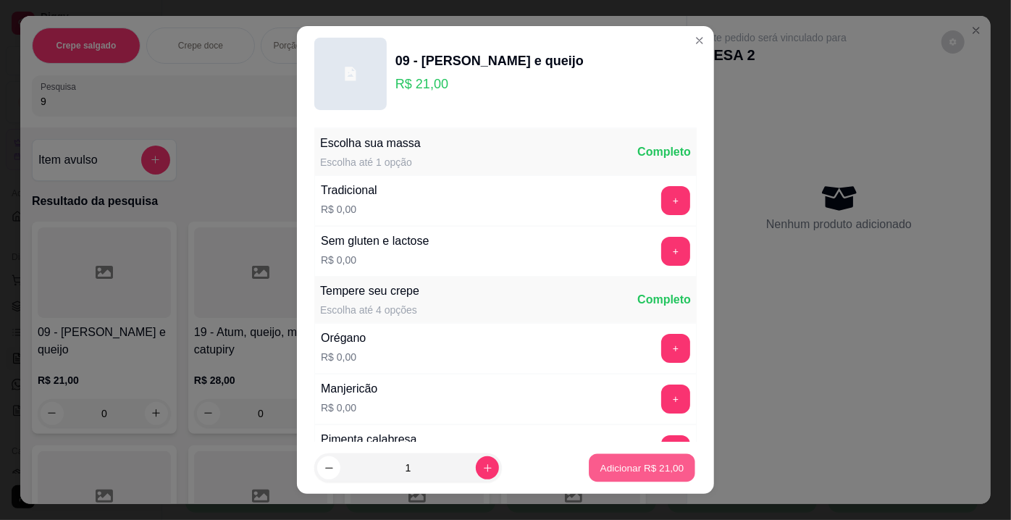
click at [655, 472] on p "Adicionar R$ 21,00" at bounding box center [642, 468] width 84 height 14
type input "1"
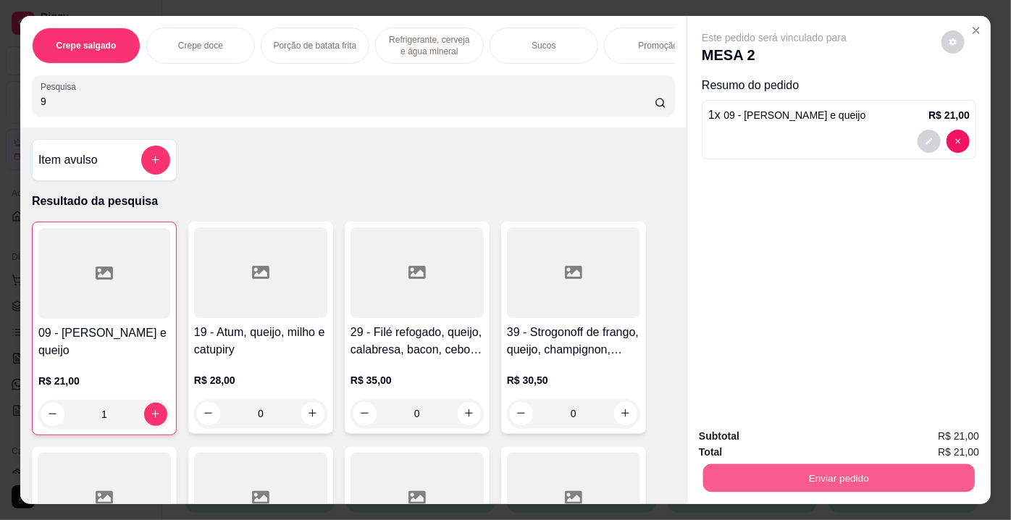
click at [789, 471] on button "Enviar pedido" at bounding box center [839, 478] width 272 height 28
click at [832, 439] on button "Não registrar e enviar pedido" at bounding box center [791, 438] width 151 height 28
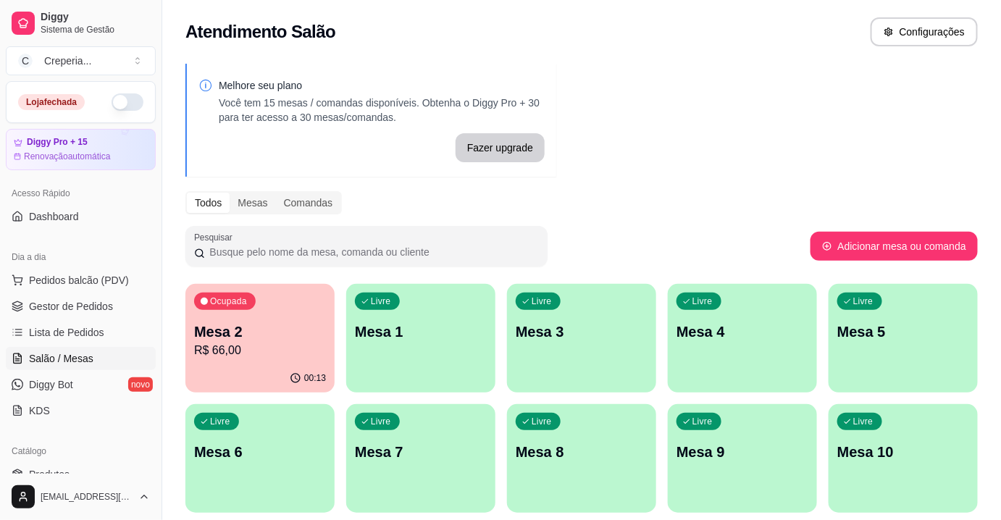
click at [308, 321] on p "Mesa 2" at bounding box center [260, 331] width 132 height 20
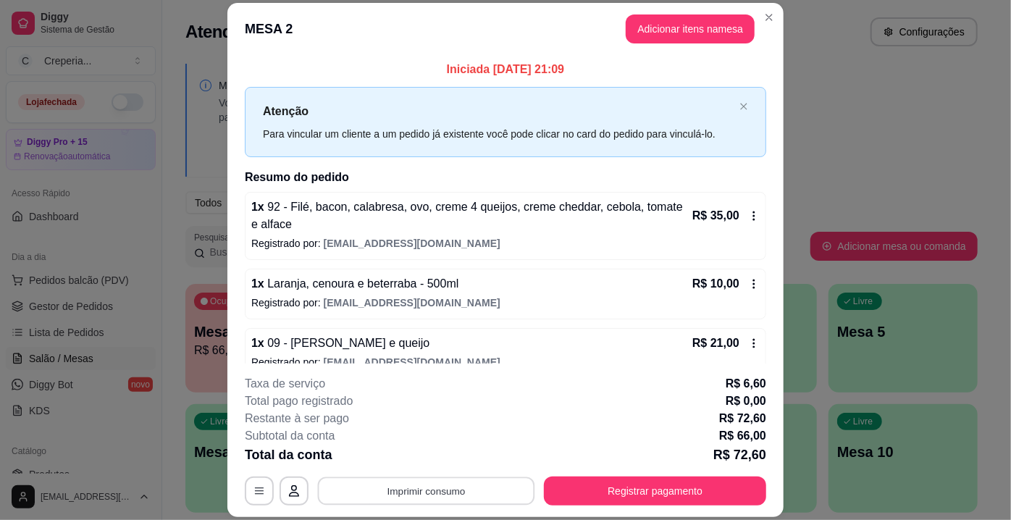
click at [436, 495] on button "Imprimir consumo" at bounding box center [426, 491] width 217 height 28
click at [429, 465] on button "IMPRESSORA" at bounding box center [426, 458] width 105 height 23
click at [581, 484] on button "Registrar pagamento" at bounding box center [655, 490] width 222 height 29
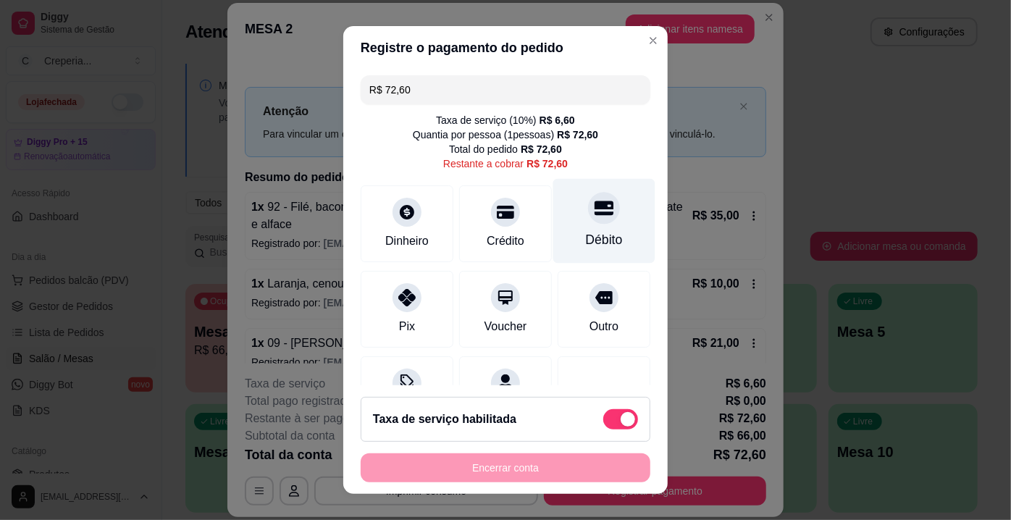
click at [594, 216] on icon at bounding box center [603, 207] width 19 height 19
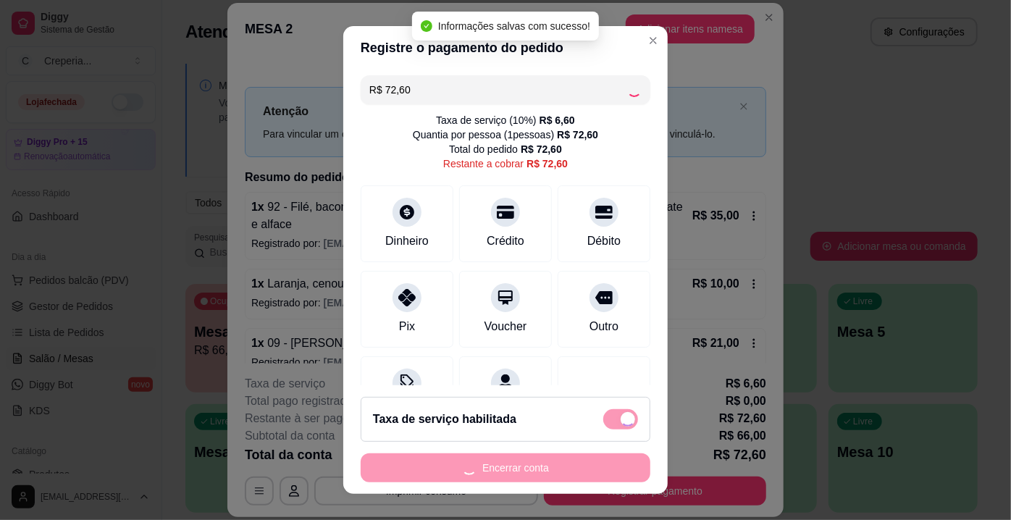
type input "R$ 0,00"
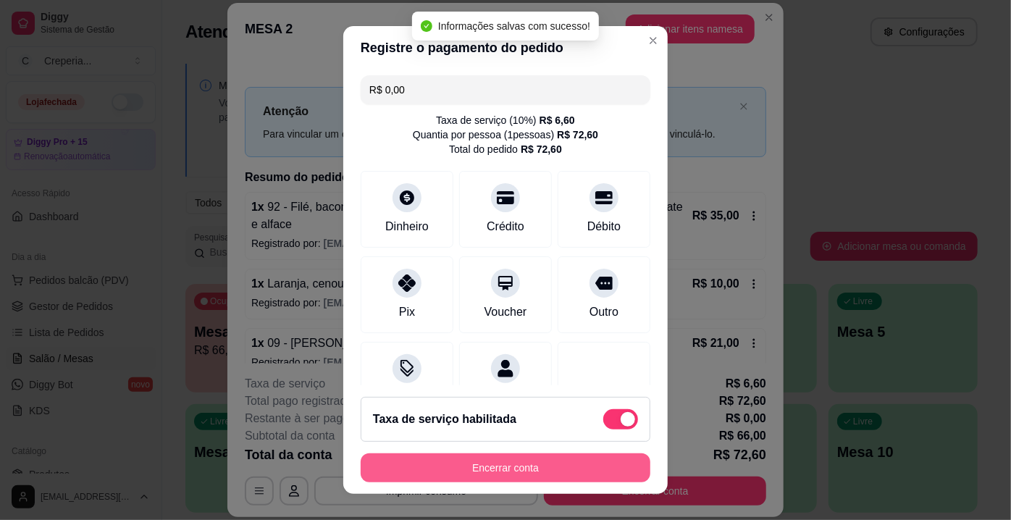
click at [475, 455] on button "Encerrar conta" at bounding box center [506, 467] width 290 height 29
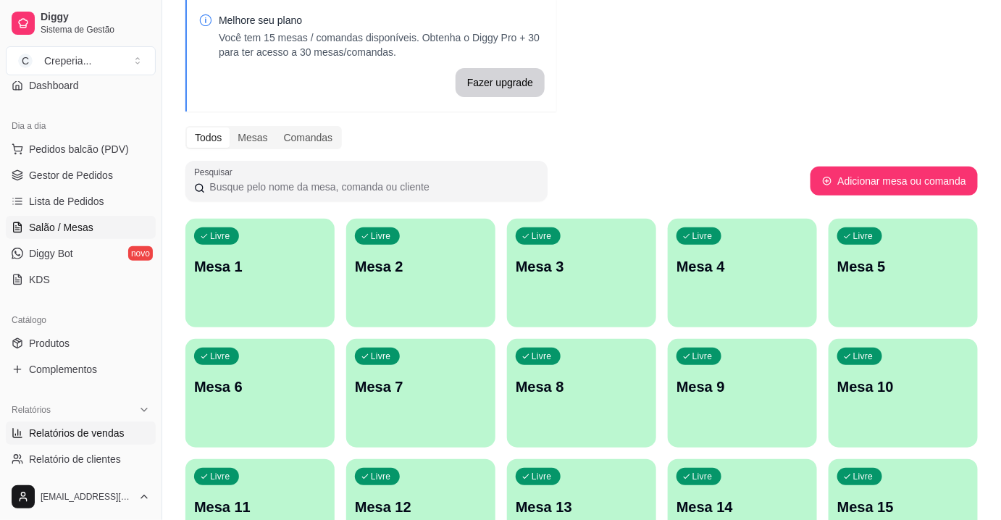
click at [67, 429] on span "Relatórios de vendas" at bounding box center [77, 433] width 96 height 14
select select "ALL"
select select "0"
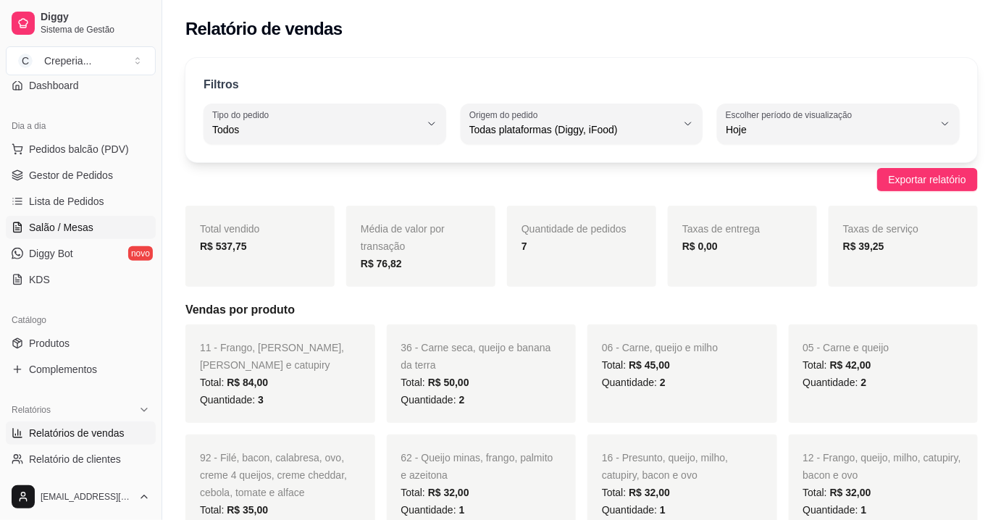
click at [85, 220] on span "Salão / Mesas" at bounding box center [61, 227] width 64 height 14
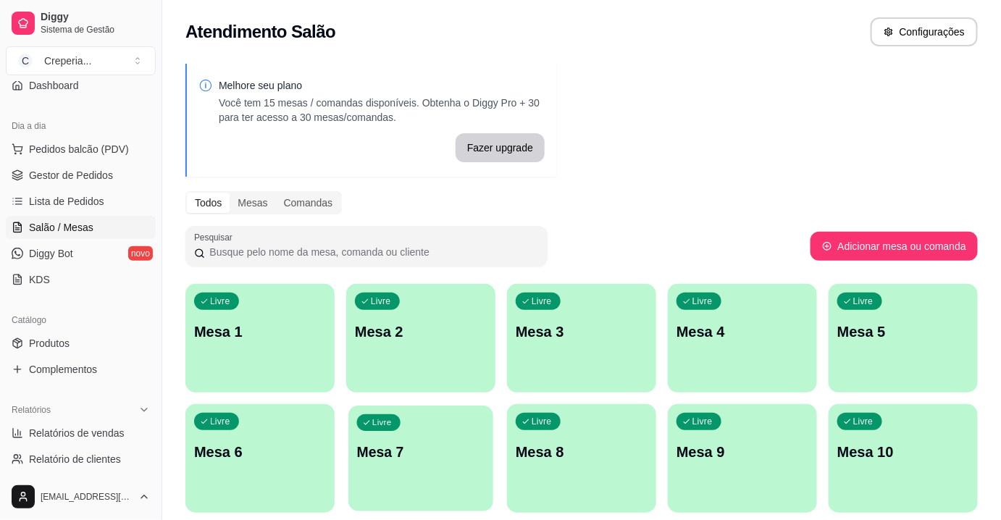
click at [431, 469] on div "Livre Mesa 7" at bounding box center [420, 449] width 145 height 88
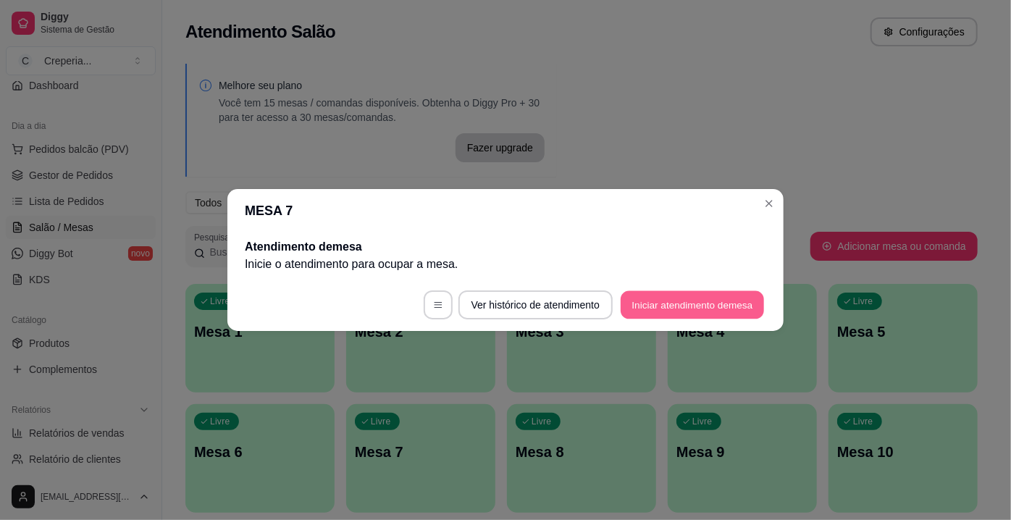
click at [662, 300] on button "Iniciar atendimento de mesa" at bounding box center [692, 305] width 143 height 28
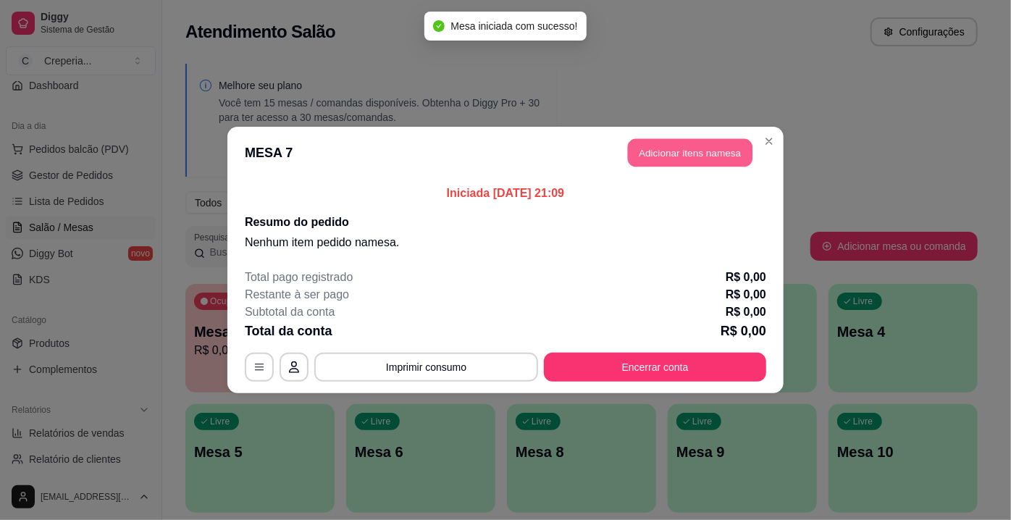
click at [658, 154] on button "Adicionar itens na mesa" at bounding box center [690, 153] width 125 height 28
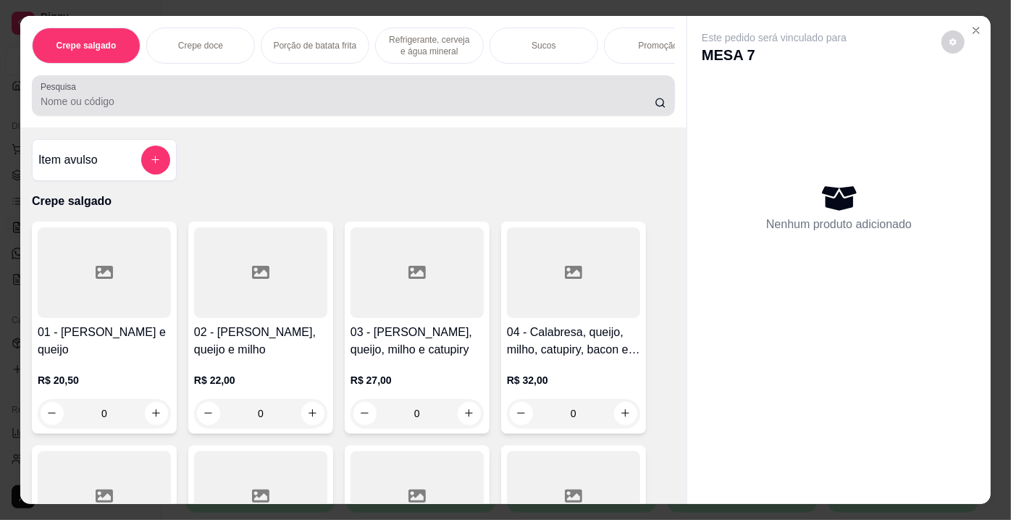
click at [432, 110] on div at bounding box center [354, 95] width 626 height 29
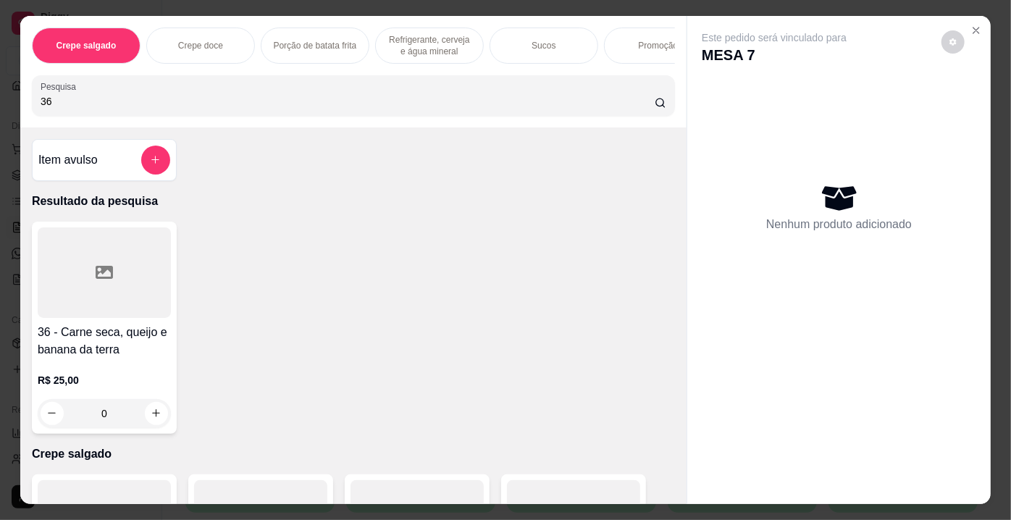
type input "36"
click at [138, 262] on div at bounding box center [104, 272] width 133 height 91
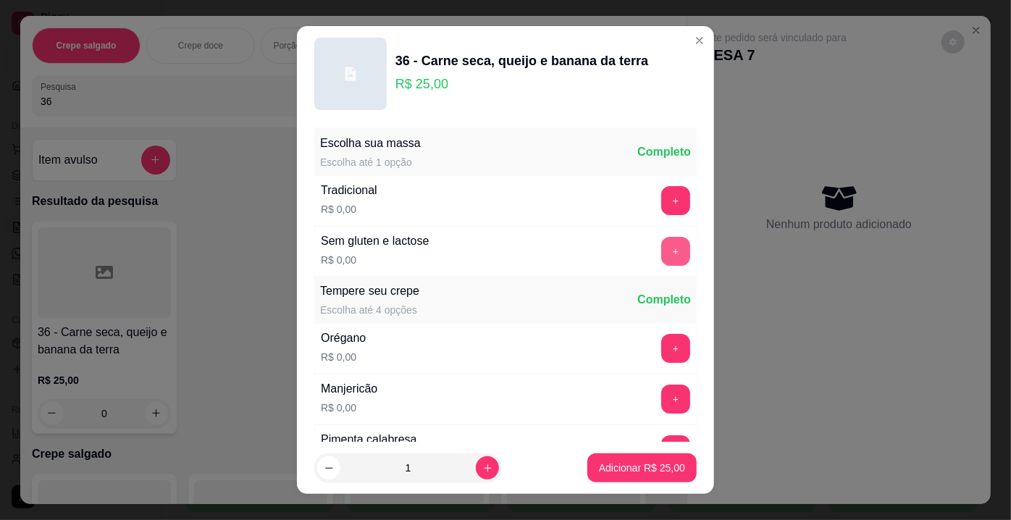
click at [661, 247] on button "+" at bounding box center [675, 251] width 29 height 29
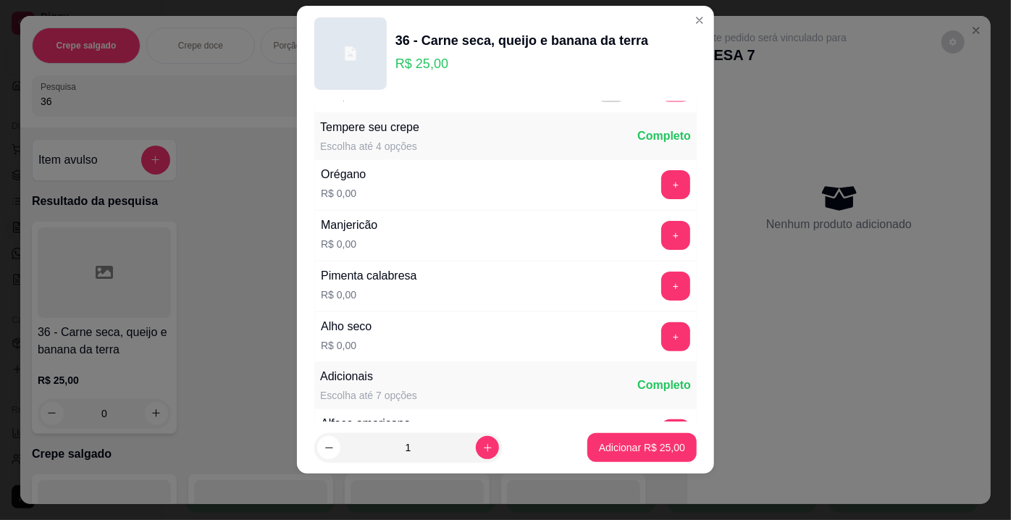
scroll to position [154, 0]
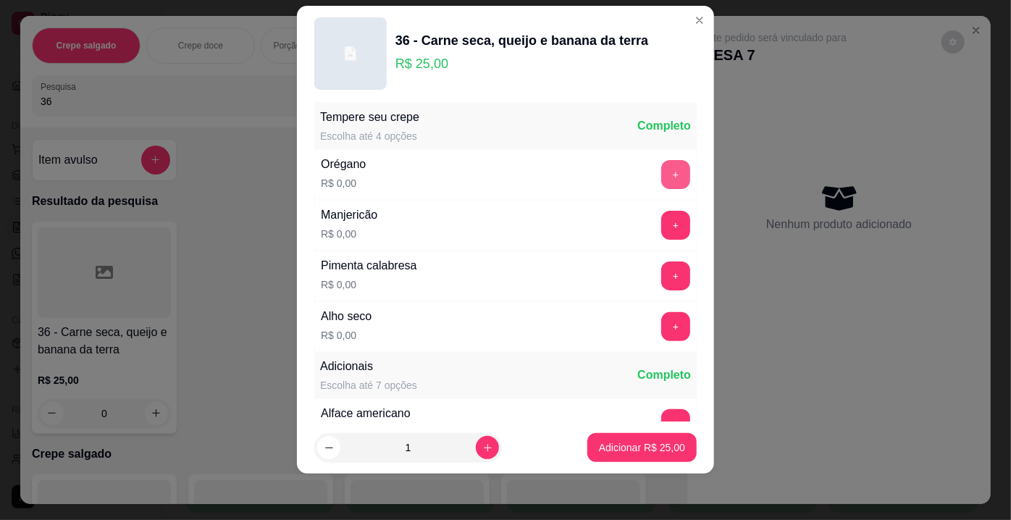
click at [661, 163] on button "+" at bounding box center [675, 174] width 29 height 29
click at [661, 231] on button "+" at bounding box center [675, 225] width 29 height 29
click at [661, 274] on button "+" at bounding box center [675, 275] width 29 height 29
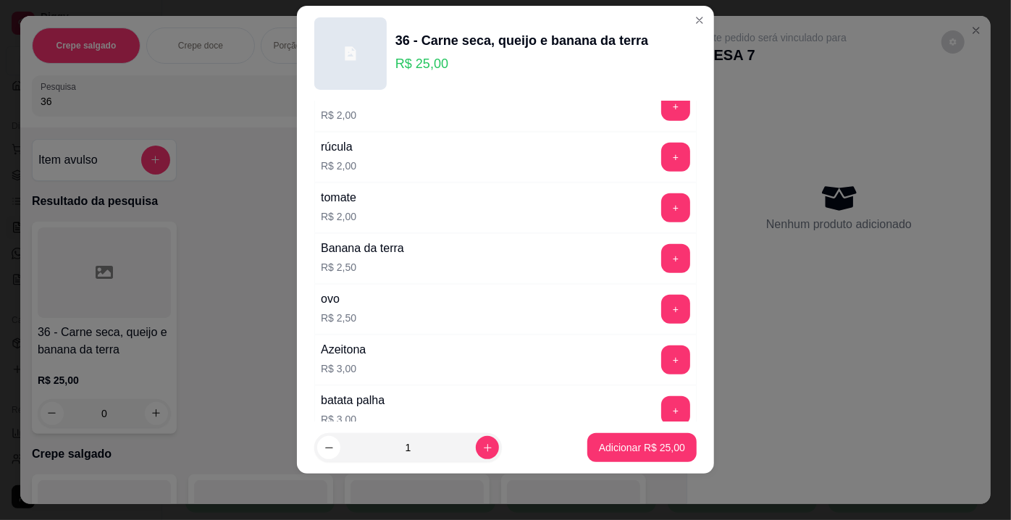
scroll to position [680, 0]
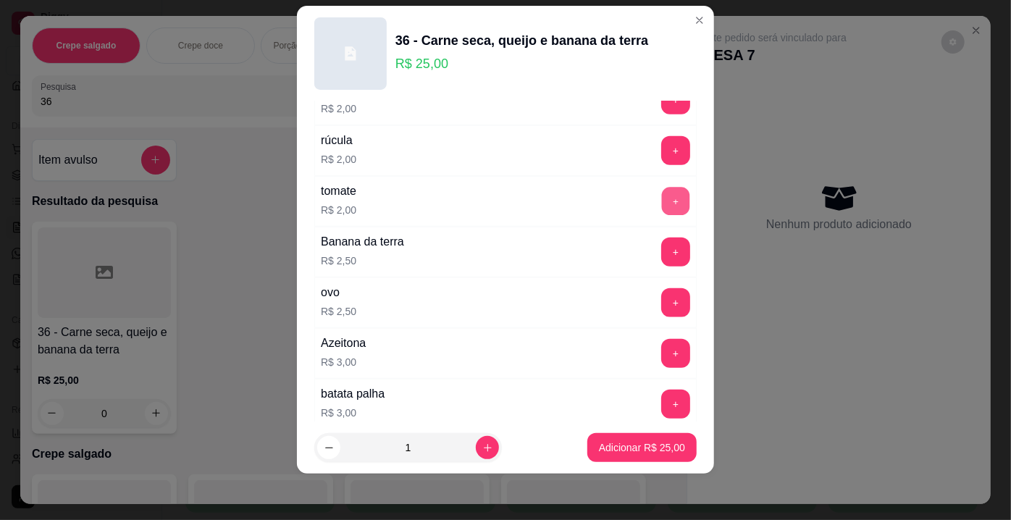
click at [662, 193] on button "+" at bounding box center [676, 202] width 28 height 28
click at [612, 451] on p "Adicionar R$ 27,00" at bounding box center [642, 447] width 86 height 14
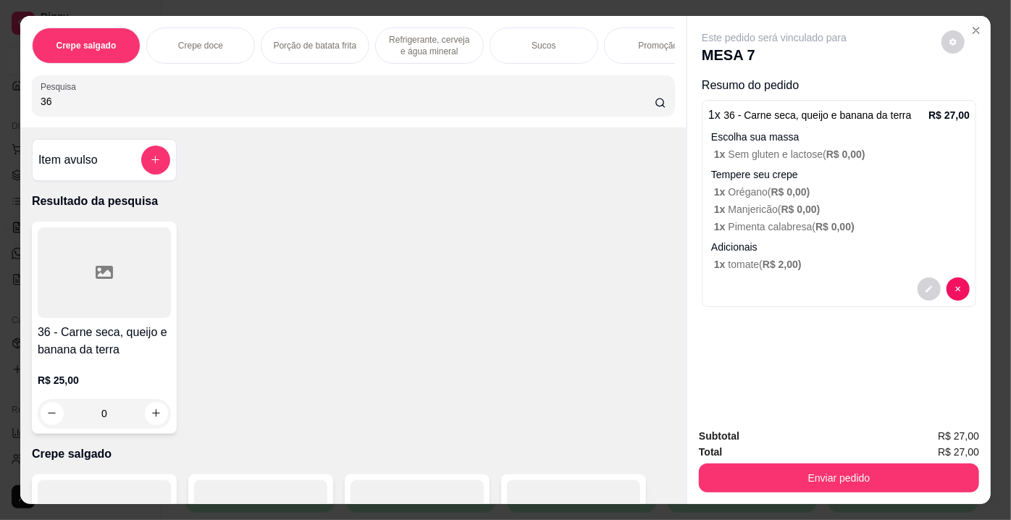
drag, startPoint x: 172, startPoint y: 106, endPoint x: 0, endPoint y: 103, distance: 172.4
click at [0, 103] on div "Crepe salgado Crepe doce Porção de batata frita Refrigerante, cerveja e água mi…" at bounding box center [505, 260] width 1011 height 520
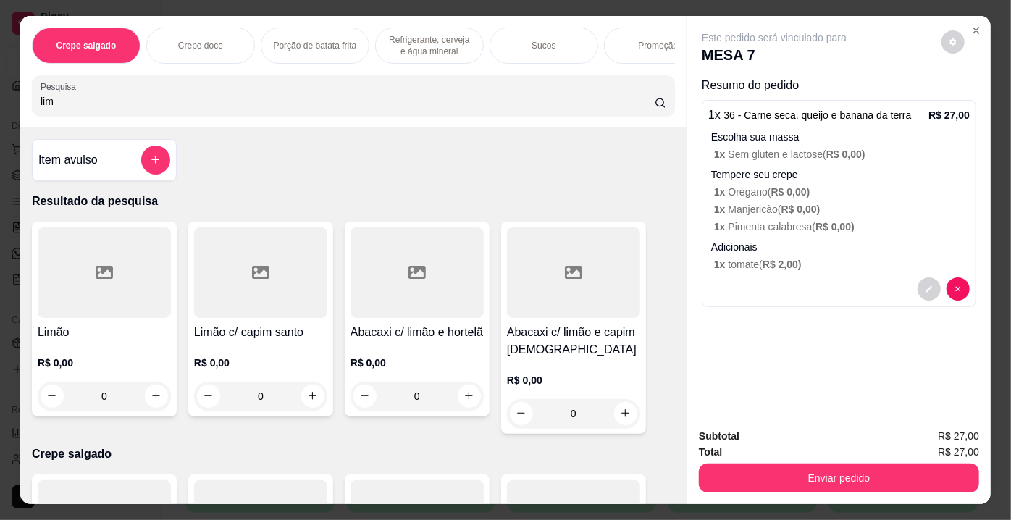
type input "lim"
click at [87, 299] on div at bounding box center [104, 272] width 133 height 91
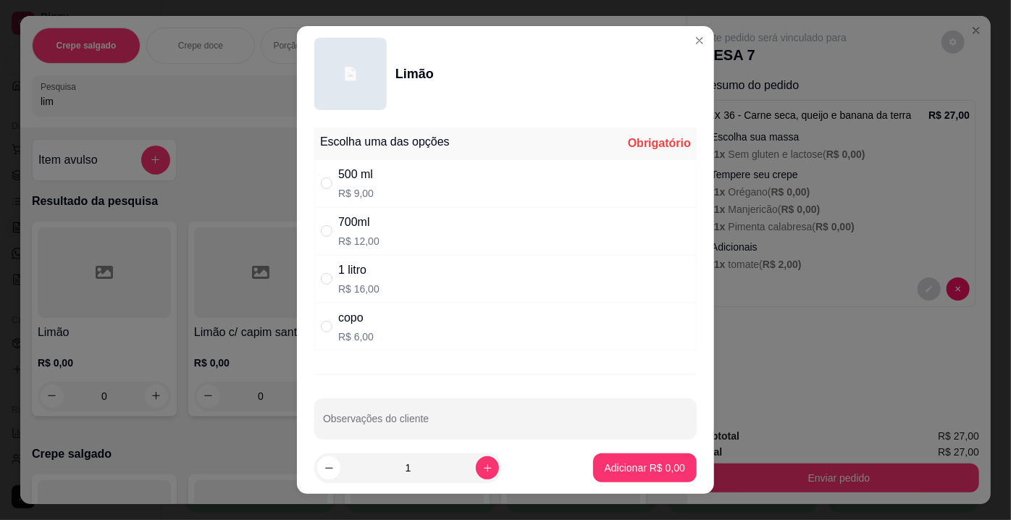
click at [375, 280] on div "1 litro R$ 16,00" at bounding box center [505, 279] width 382 height 48
radio input "true"
click at [629, 470] on p "Adicionar R$ 16,00" at bounding box center [642, 468] width 86 height 14
type input "1"
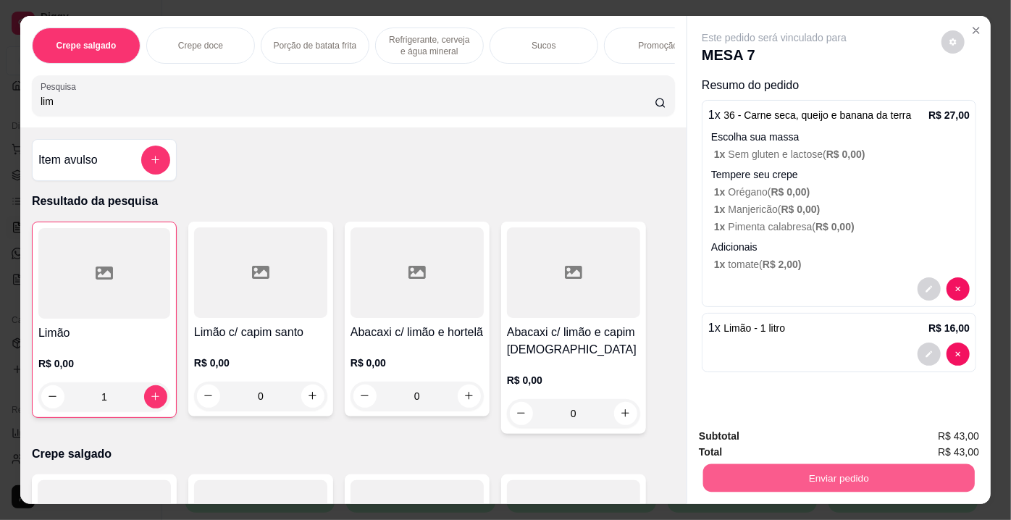
click at [776, 478] on button "Enviar pedido" at bounding box center [839, 478] width 272 height 28
click at [765, 438] on button "Não registrar e enviar pedido" at bounding box center [791, 438] width 151 height 28
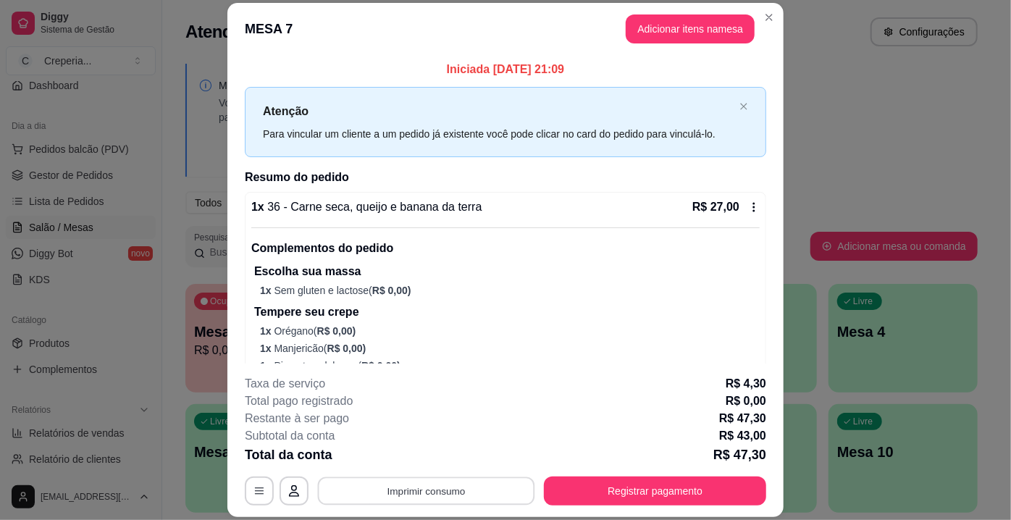
click at [440, 495] on button "Imprimir consumo" at bounding box center [426, 491] width 217 height 28
click at [430, 461] on button "IMPRESSORA" at bounding box center [425, 458] width 101 height 22
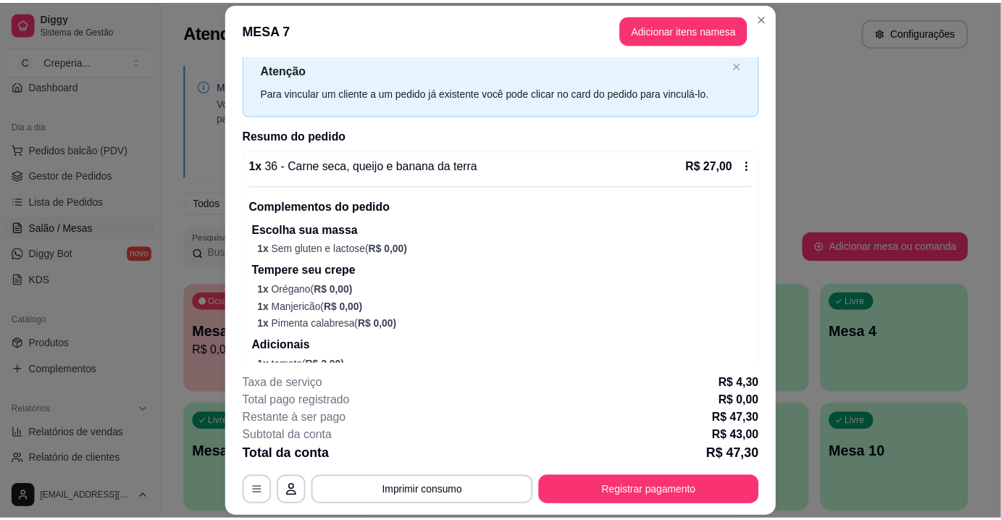
scroll to position [0, 0]
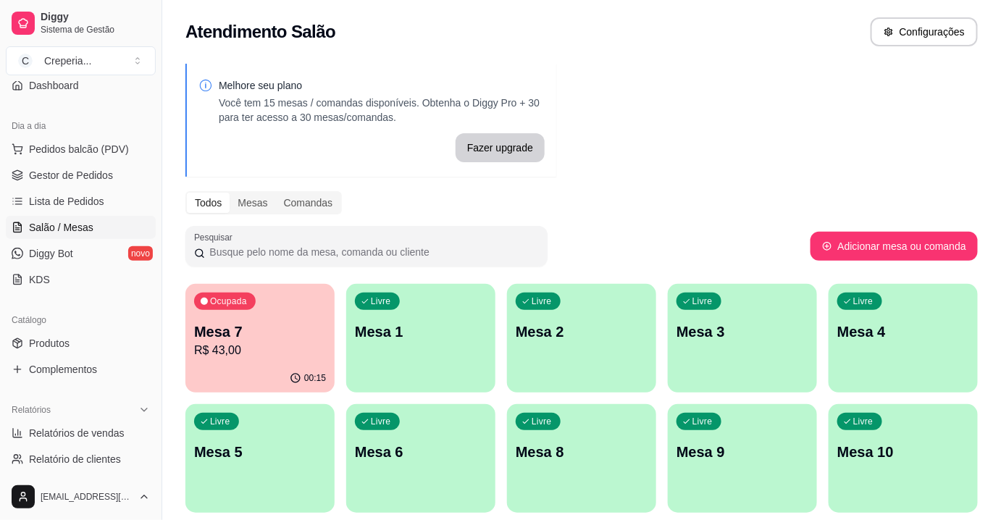
click at [258, 336] on p "Mesa 7" at bounding box center [260, 331] width 132 height 20
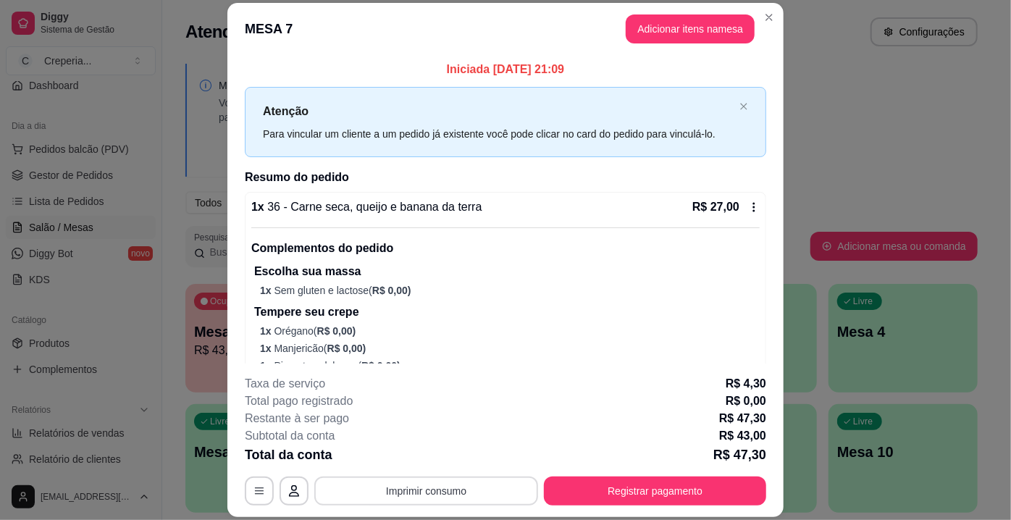
click at [359, 494] on button "Imprimir consumo" at bounding box center [426, 490] width 224 height 29
click at [396, 457] on button "IMPRESSORA" at bounding box center [426, 458] width 105 height 23
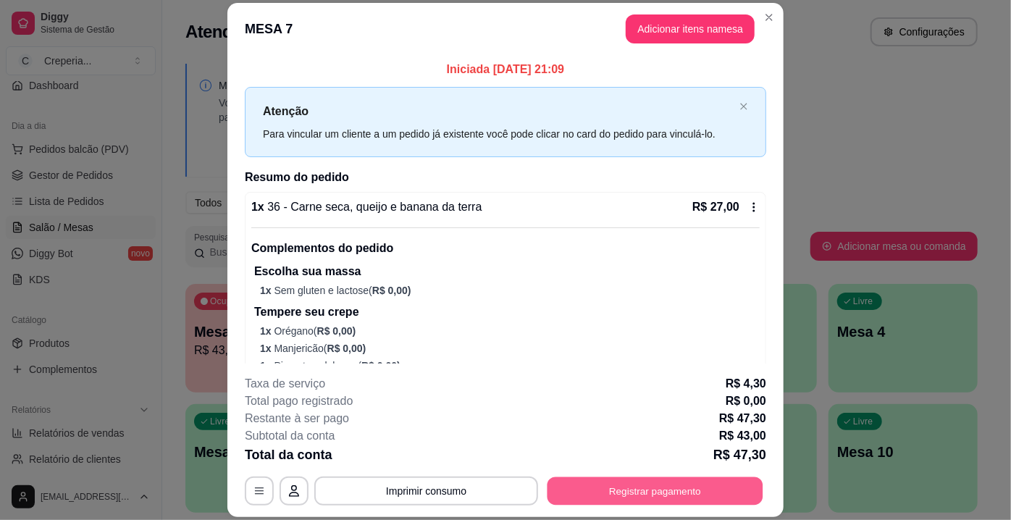
click at [565, 499] on button "Registrar pagamento" at bounding box center [655, 491] width 216 height 28
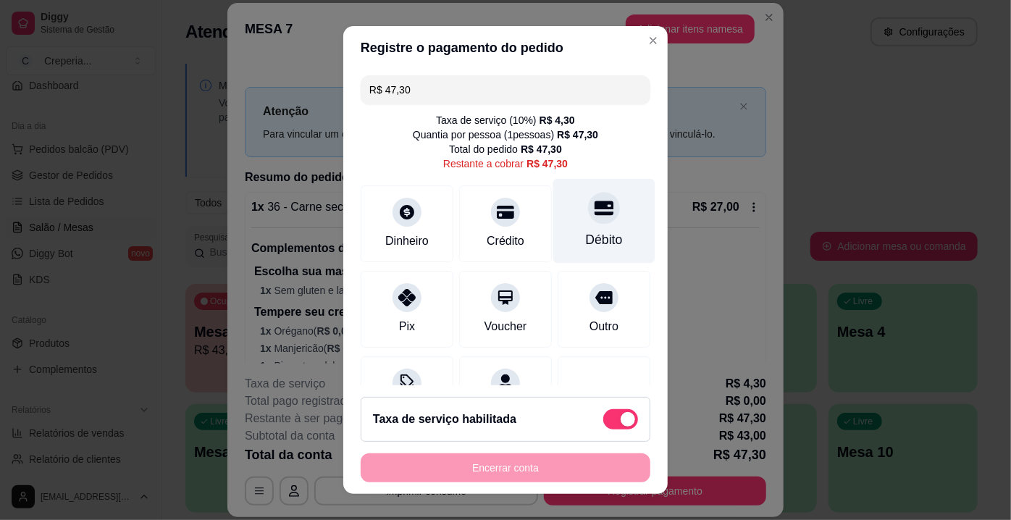
click at [608, 229] on div "Débito" at bounding box center [604, 221] width 102 height 85
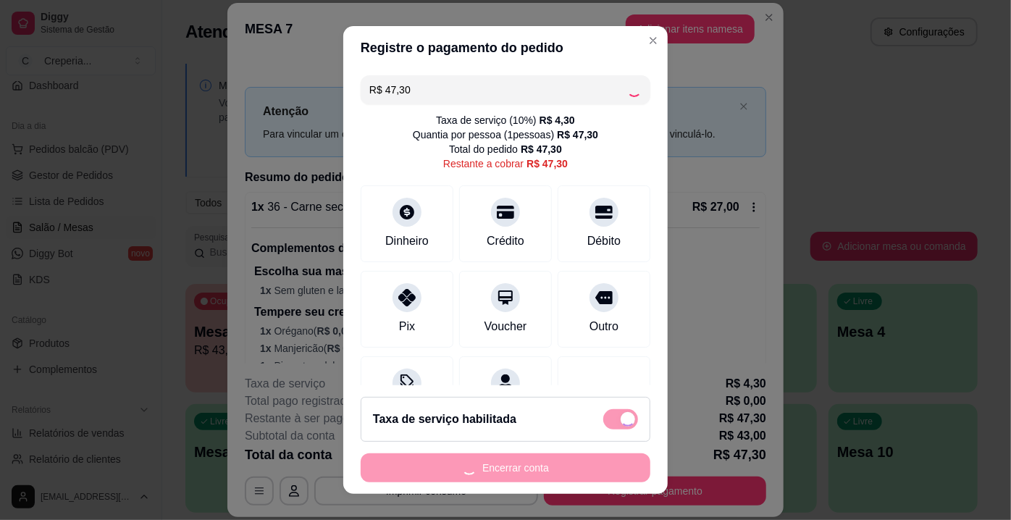
type input "R$ 0,00"
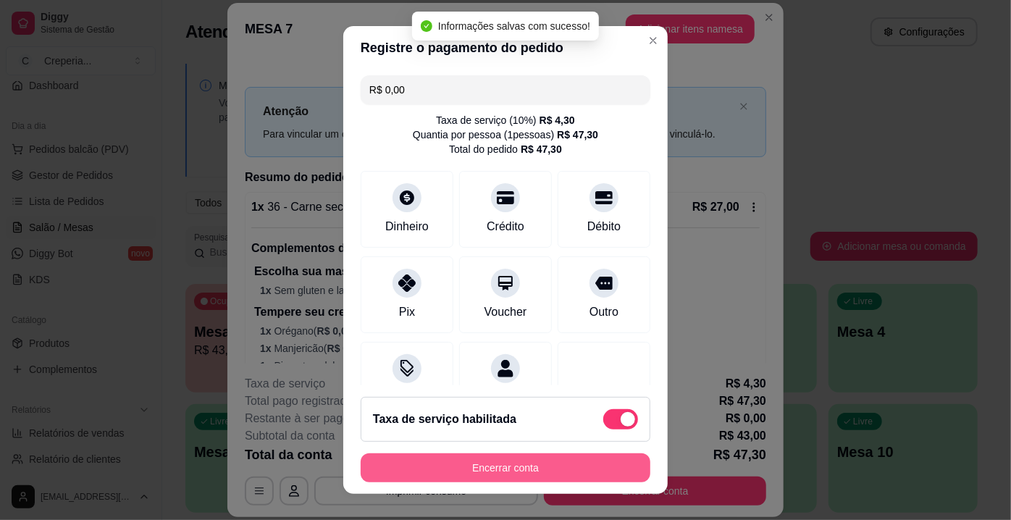
click at [542, 470] on button "Encerrar conta" at bounding box center [506, 467] width 290 height 29
